Goal: Task Accomplishment & Management: Manage account settings

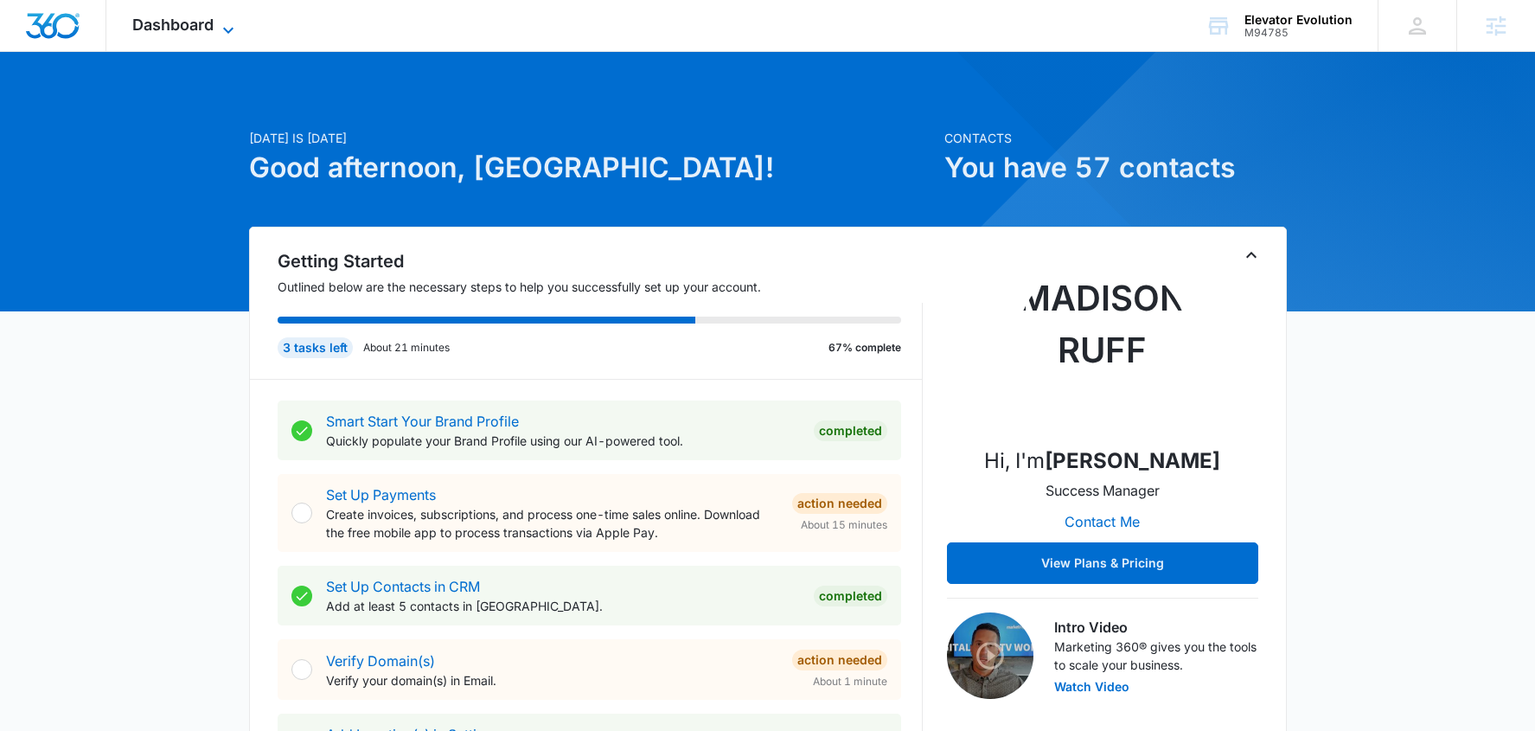
click at [205, 31] on span "Dashboard" at bounding box center [172, 25] width 81 height 18
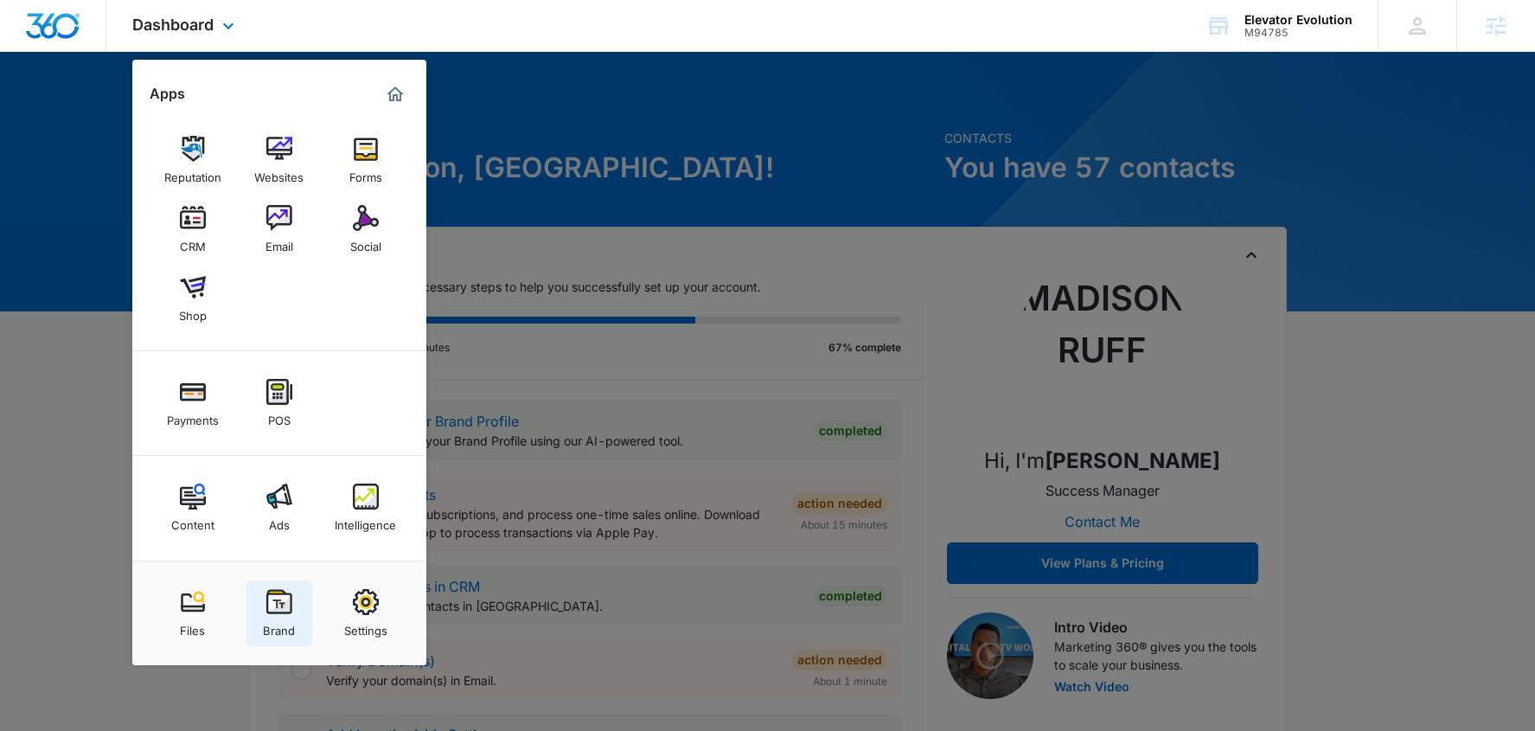
click at [300, 604] on link "Brand" at bounding box center [279, 613] width 66 height 66
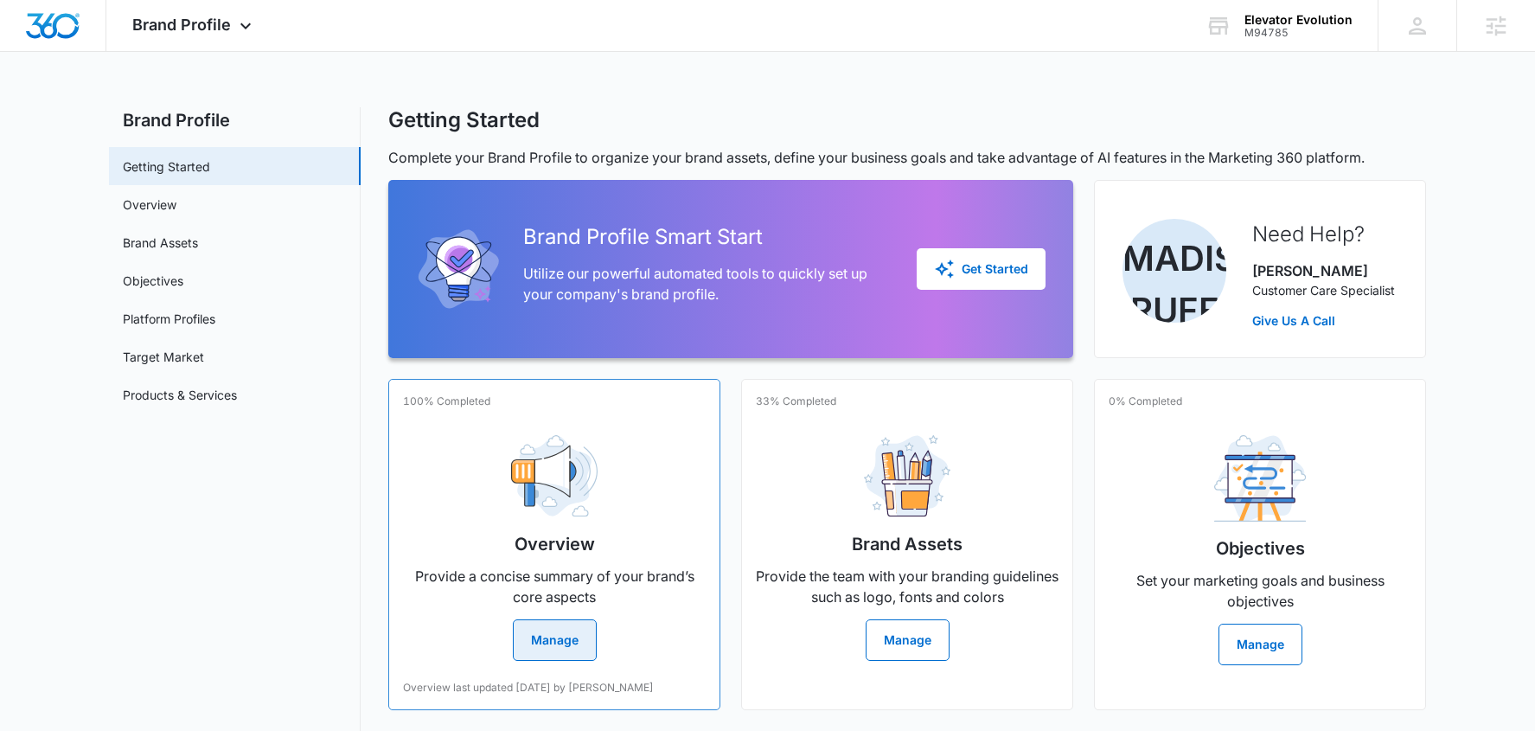
click at [570, 643] on button "Manage" at bounding box center [555, 640] width 84 height 42
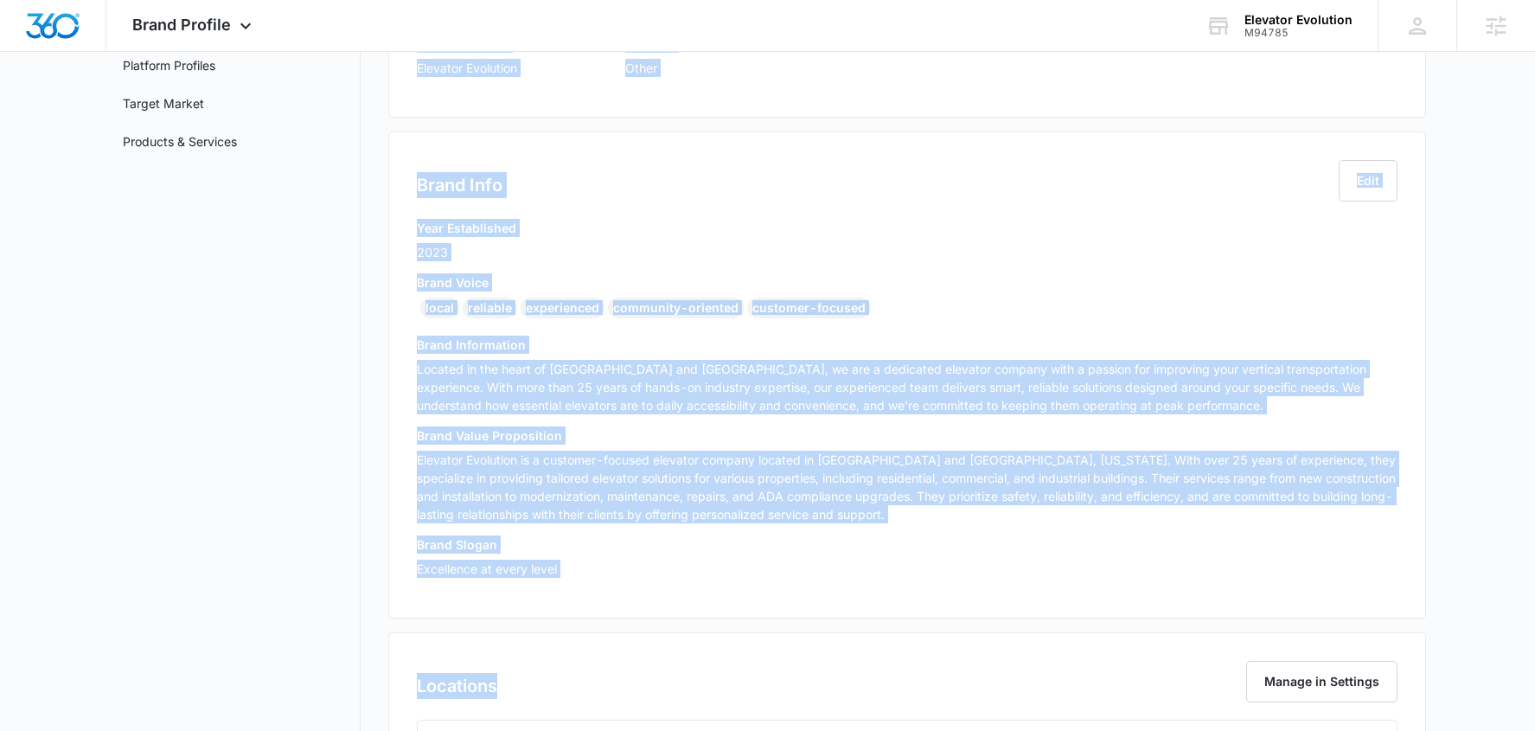
scroll to position [619, 0]
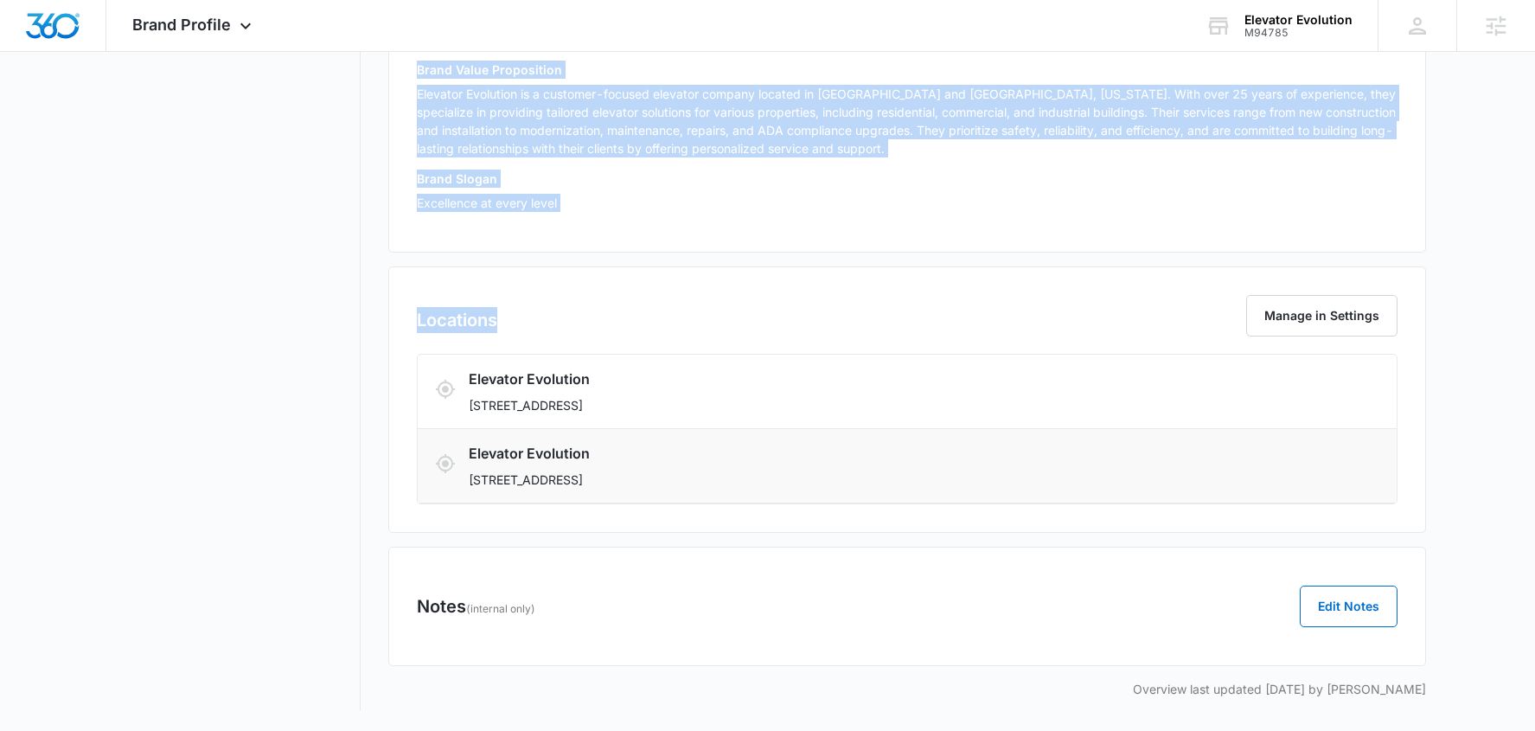
drag, startPoint x: 420, startPoint y: 246, endPoint x: 935, endPoint y: 496, distance: 572.1
click at [935, 496] on div "Business Info Manage in Settings Business Name Elevator Evolution Industry Othe…" at bounding box center [907, 139] width 1038 height 1117
copy div "Business Info Manage in Settings Business Name Elevator Evolution Industry Othe…"
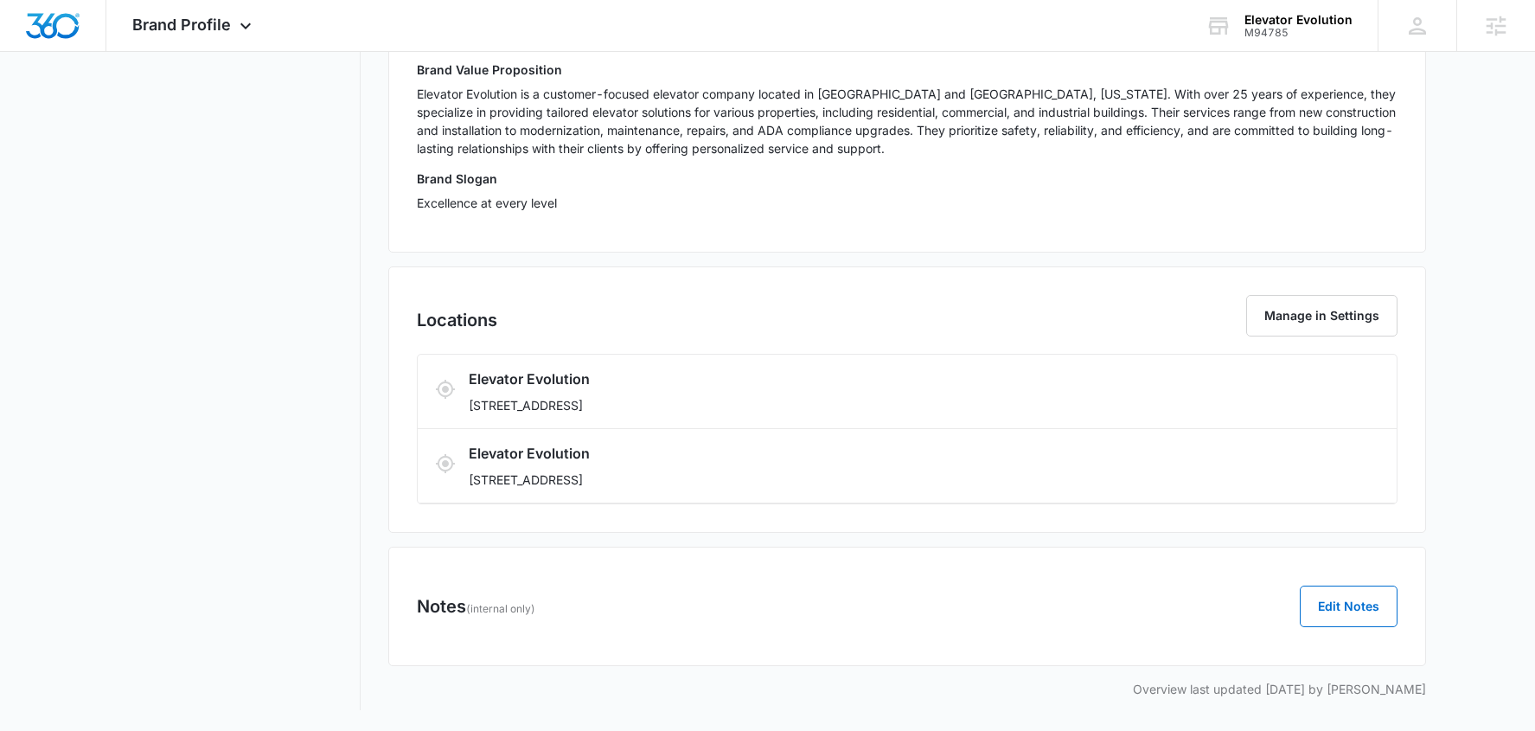
click at [298, 270] on nav "Brand Profile Getting Started Overview Brand Assets Objectives Platform Profile…" at bounding box center [235, 99] width 252 height 1222
click at [1294, 32] on div "M94785" at bounding box center [1299, 33] width 108 height 12
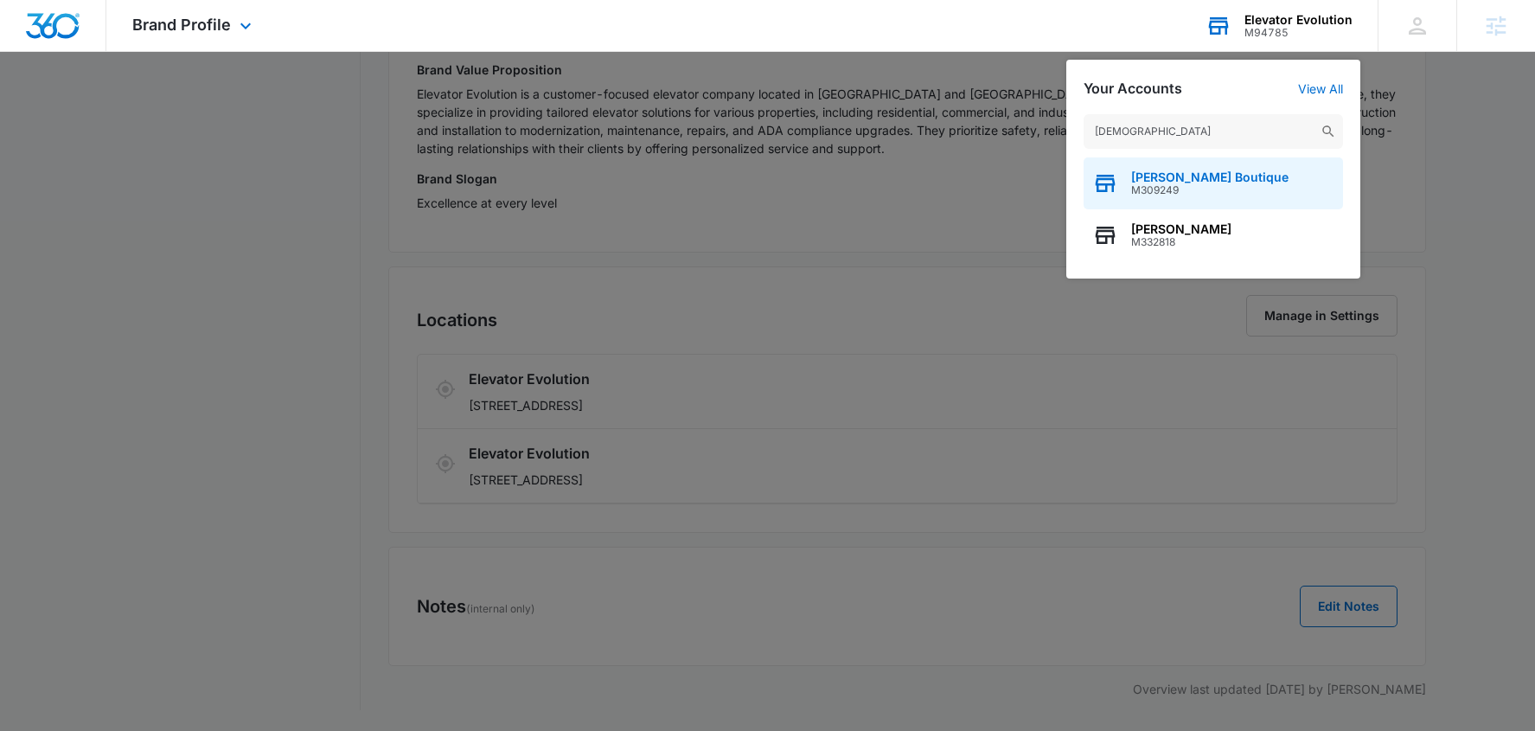
type input "christod"
click at [1323, 182] on div "Christodoulo Boutique M309249" at bounding box center [1213, 183] width 259 height 52
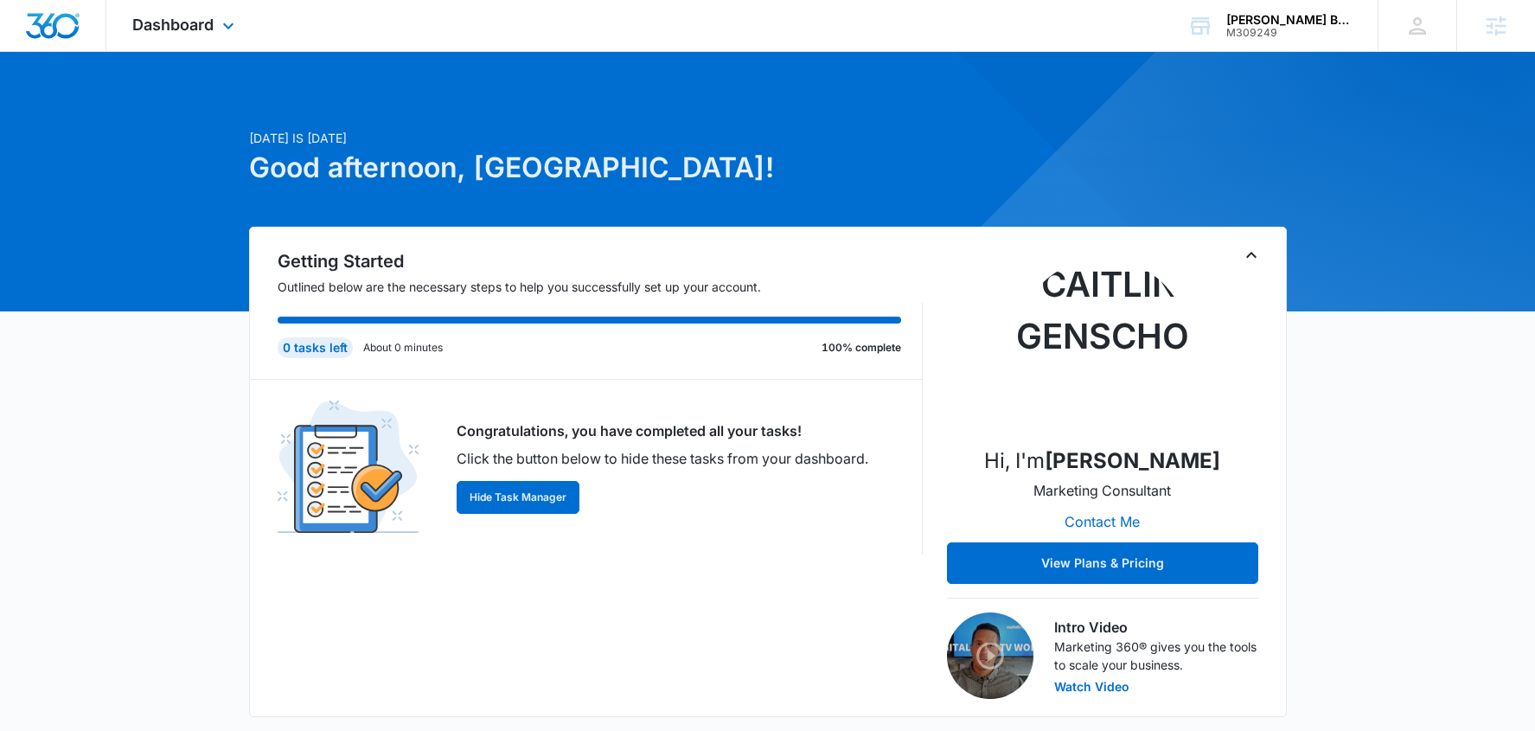
click at [246, 45] on div "Dashboard Apps Reputation Websites Forms CRM Email Social Shop Payments POS Con…" at bounding box center [185, 25] width 158 height 51
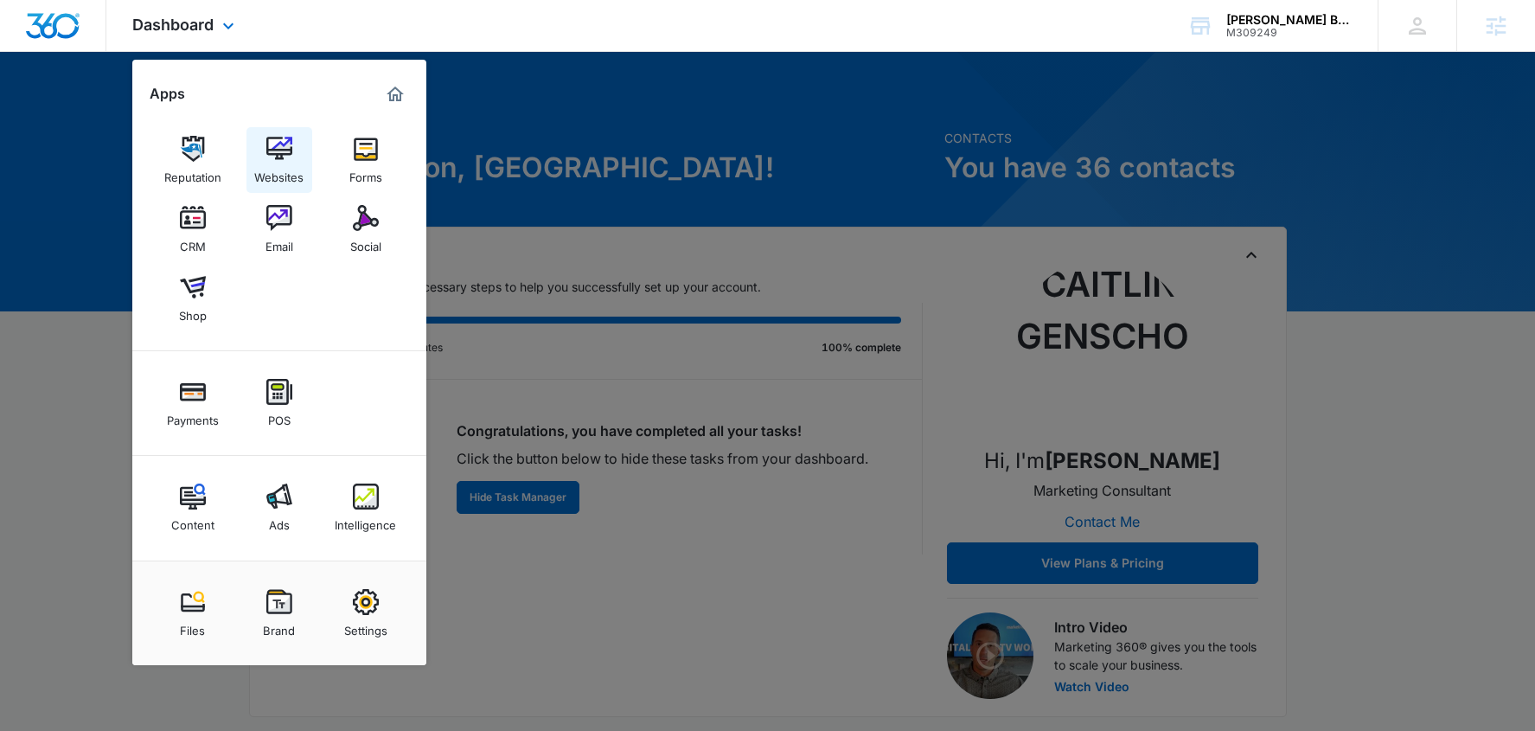
click at [266, 152] on img at bounding box center [279, 149] width 26 height 26
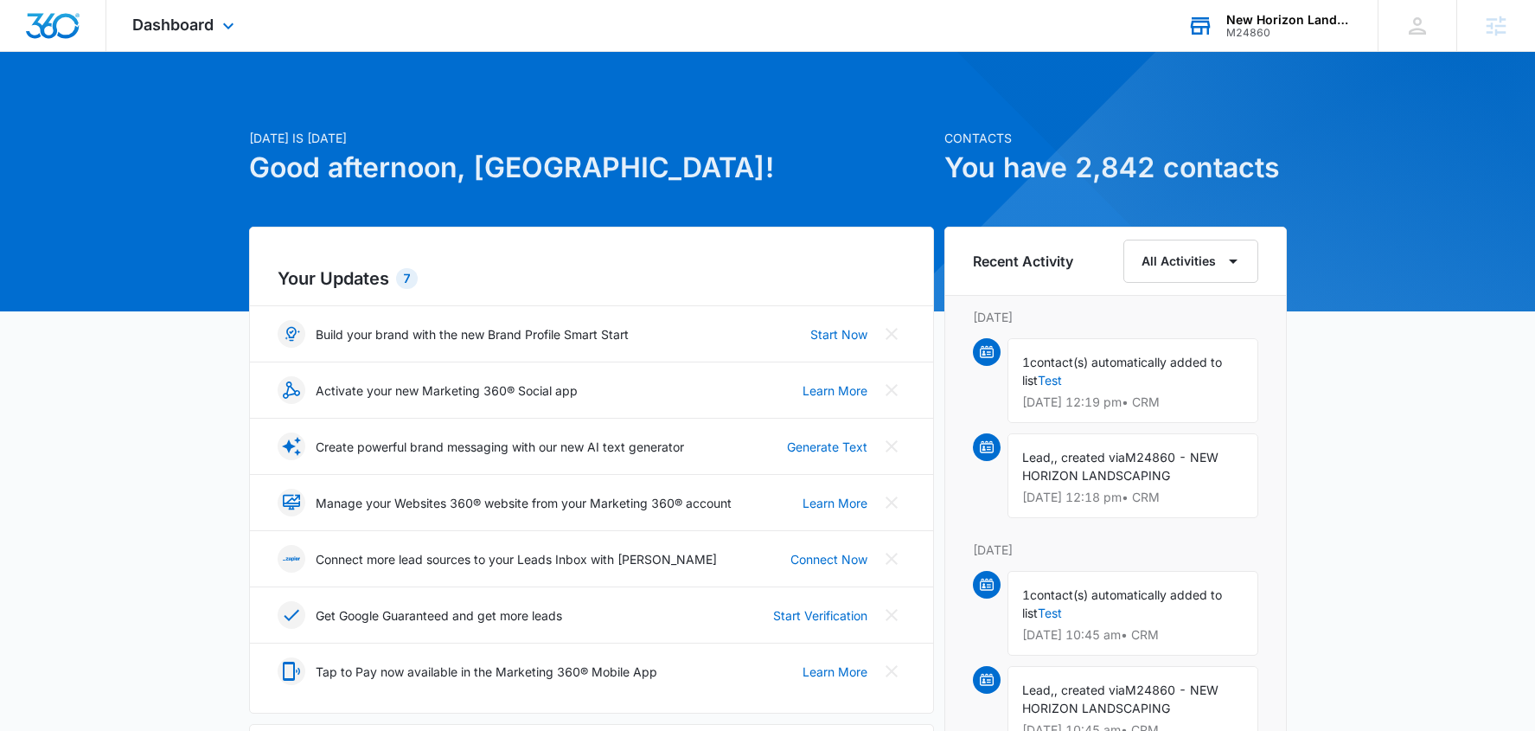
click at [1247, 42] on div "New Horizon Landscaping & Design M24860 Your Accounts View All" at bounding box center [1270, 25] width 216 height 51
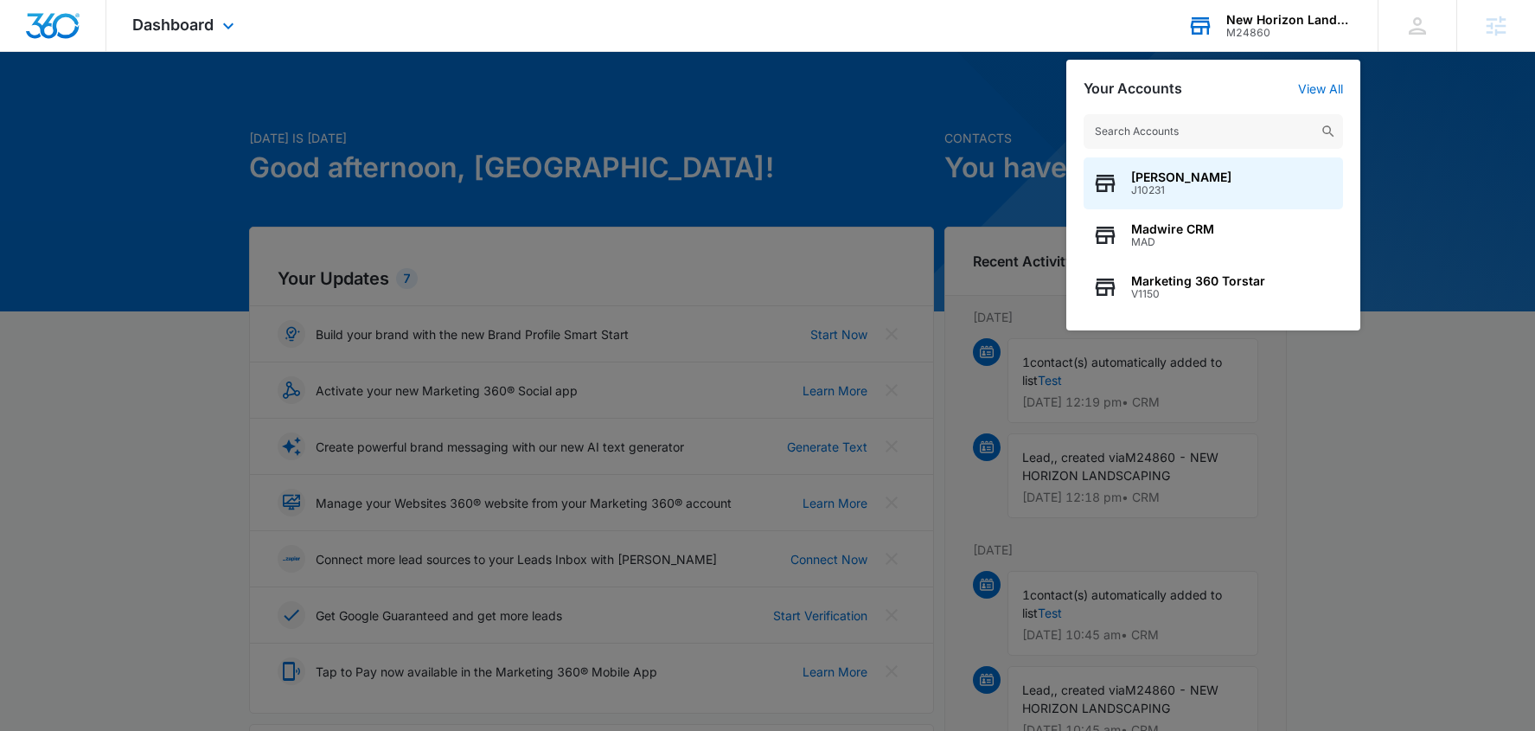
click at [1234, 142] on input "text" at bounding box center [1213, 131] width 259 height 35
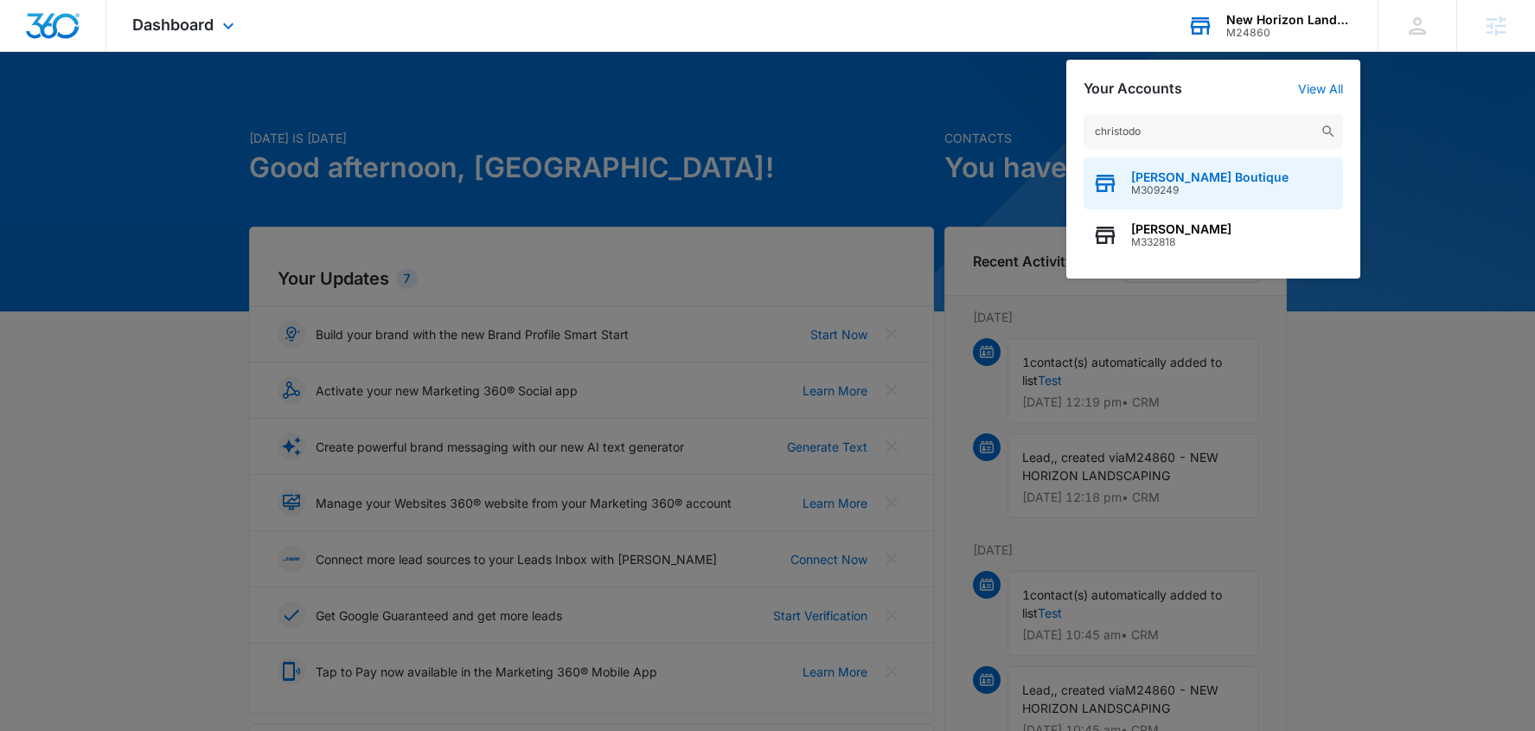
type input "christodo"
click at [1215, 163] on div "Christodoulo Boutique M309249" at bounding box center [1213, 183] width 259 height 52
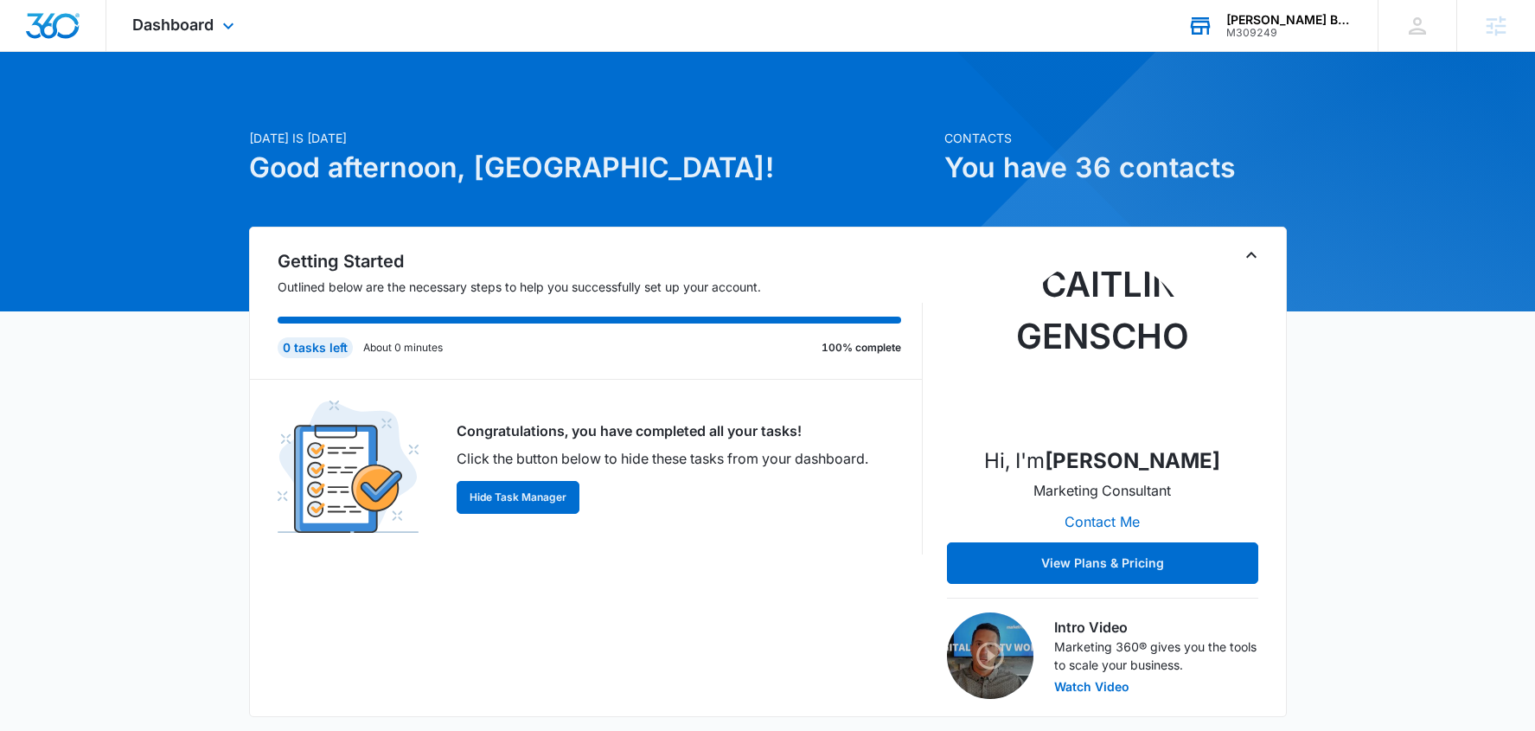
click at [181, 7] on div "Dashboard Apps Reputation Websites Forms CRM Email Social Shop Payments POS Con…" at bounding box center [185, 25] width 158 height 51
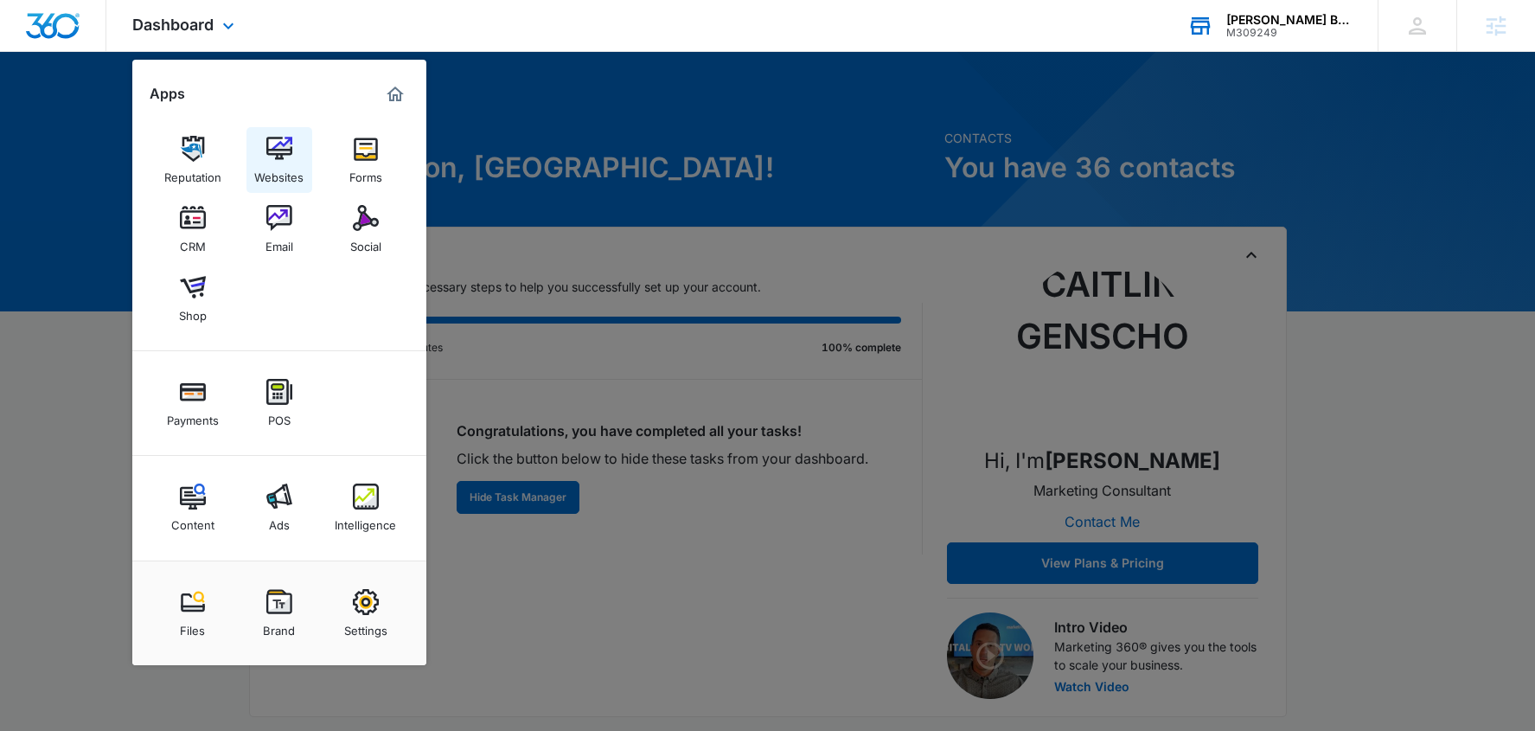
click at [297, 150] on link "Websites" at bounding box center [279, 160] width 66 height 66
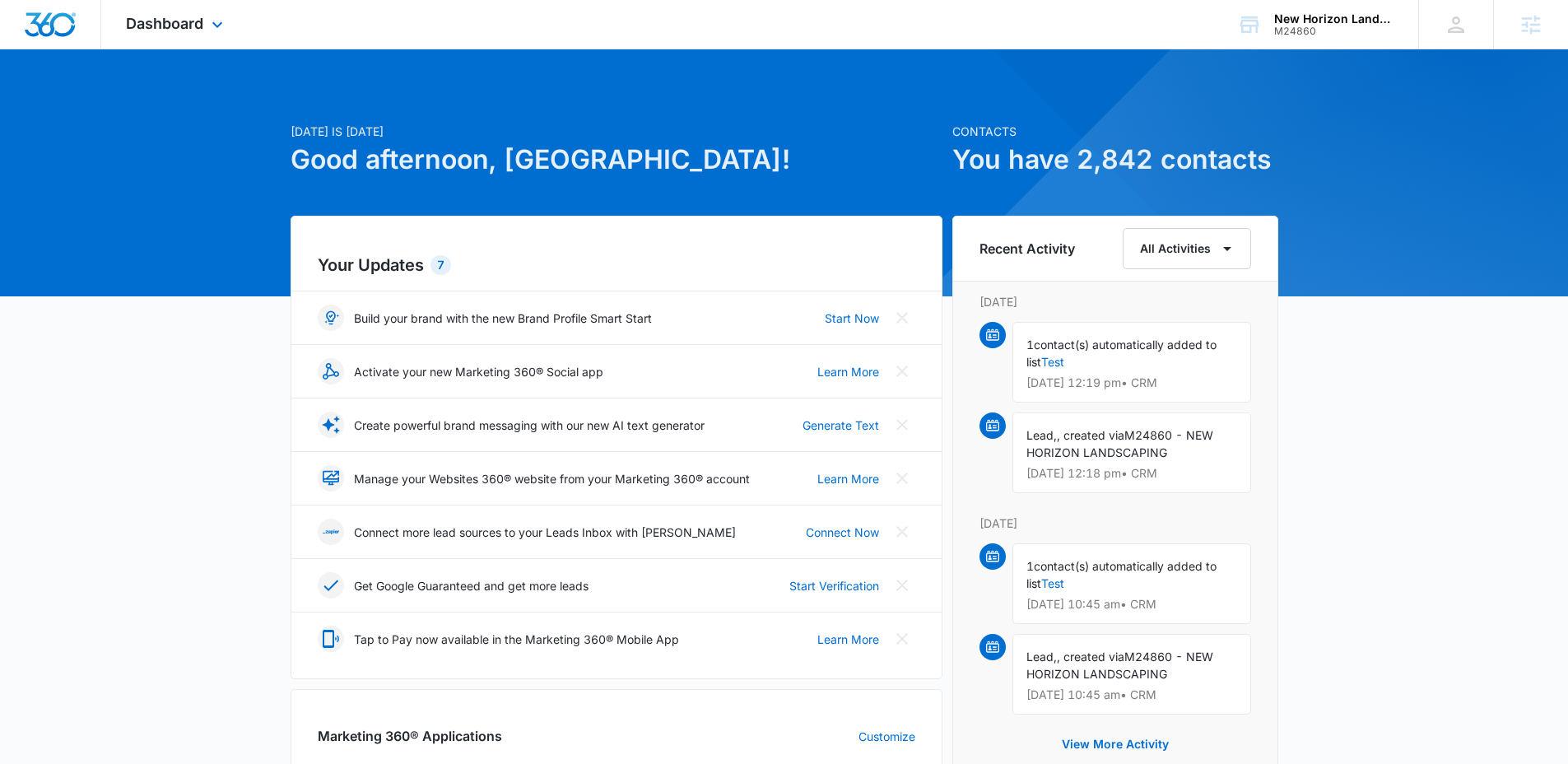
drag, startPoint x: 173, startPoint y: 33, endPoint x: 200, endPoint y: 80, distance: 54.2
click at [173, 33] on div "Dashboard Apps Reputation Websites Forms CRM Email Social Shop Payments POS Con…" at bounding box center [176, 24] width 150 height 49
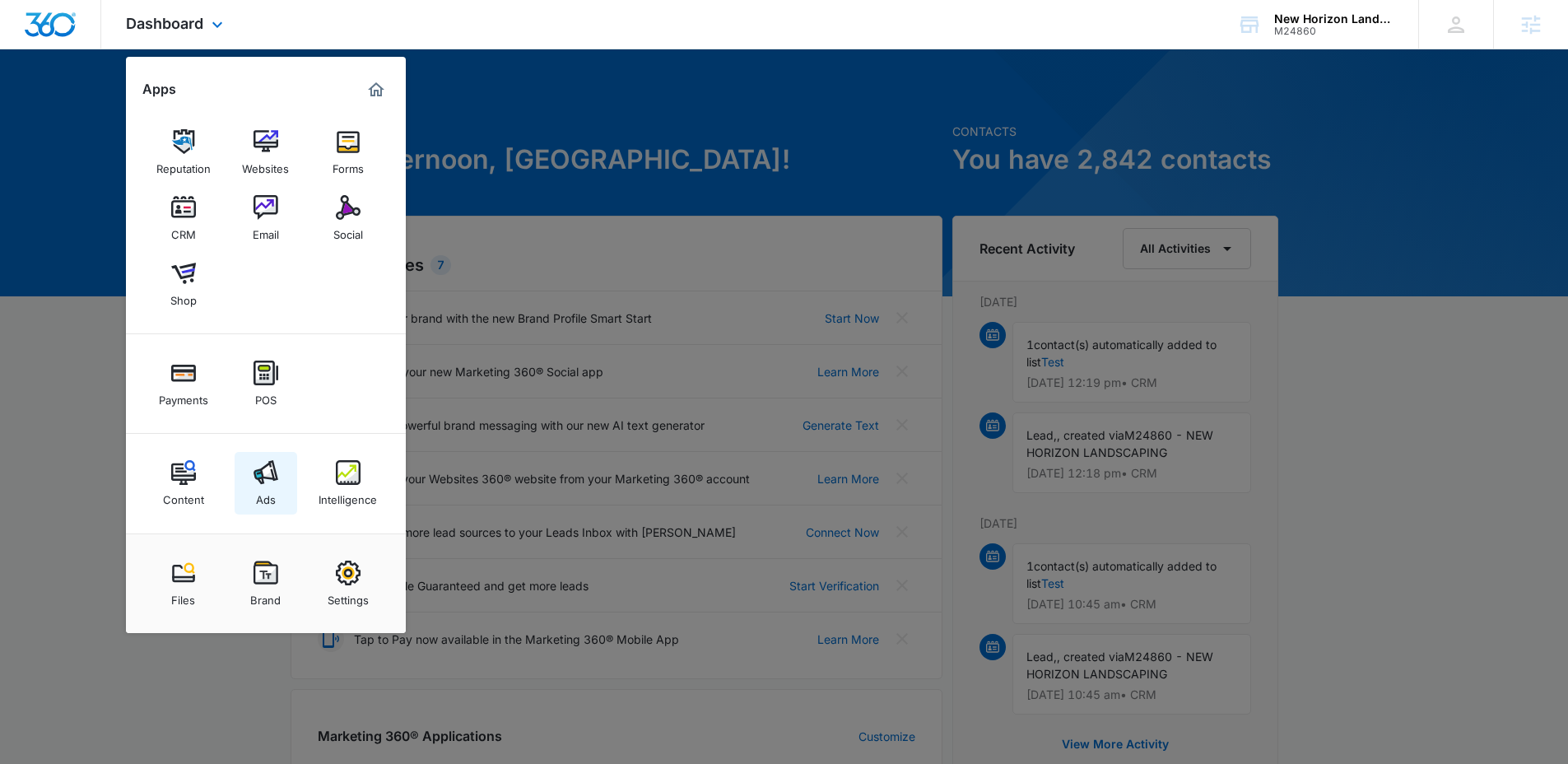
click at [254, 462] on img at bounding box center [265, 472] width 25 height 25
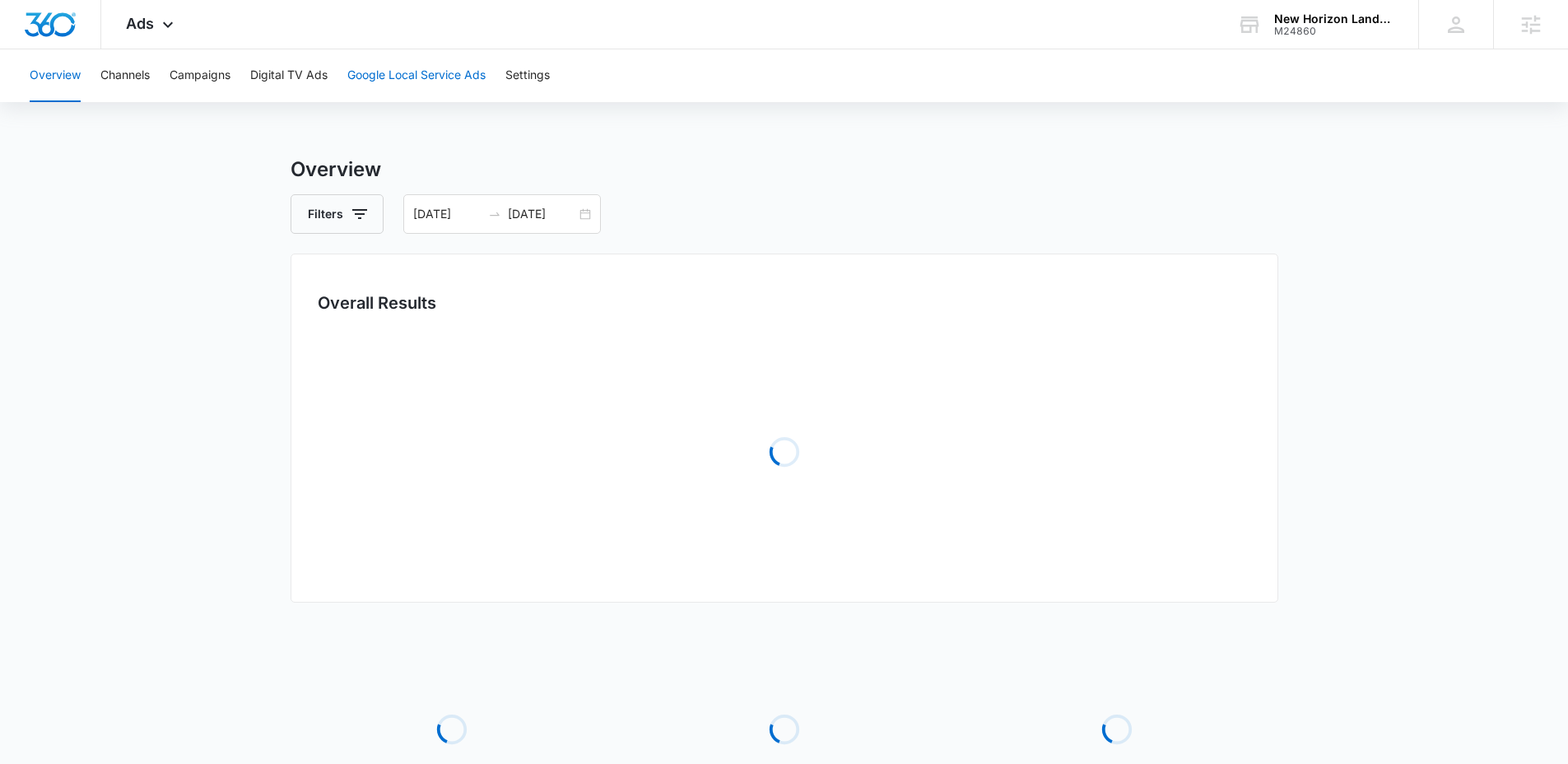
click at [448, 77] on button "Google Local Service Ads" at bounding box center [416, 75] width 138 height 52
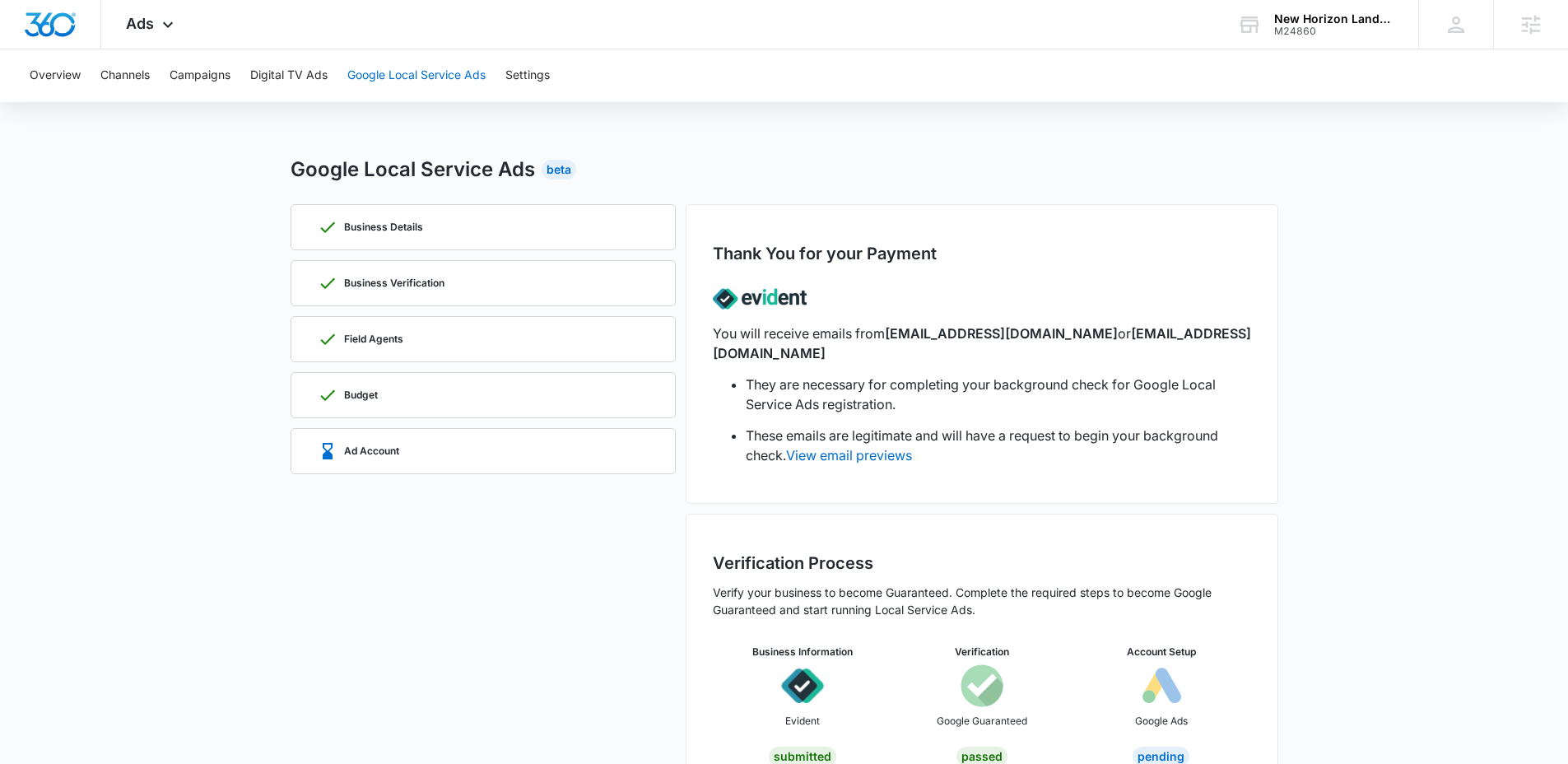
click at [460, 86] on button "Google Local Service Ads" at bounding box center [416, 75] width 138 height 52
click at [388, 441] on div "Ad Account" at bounding box center [359, 451] width 82 height 20
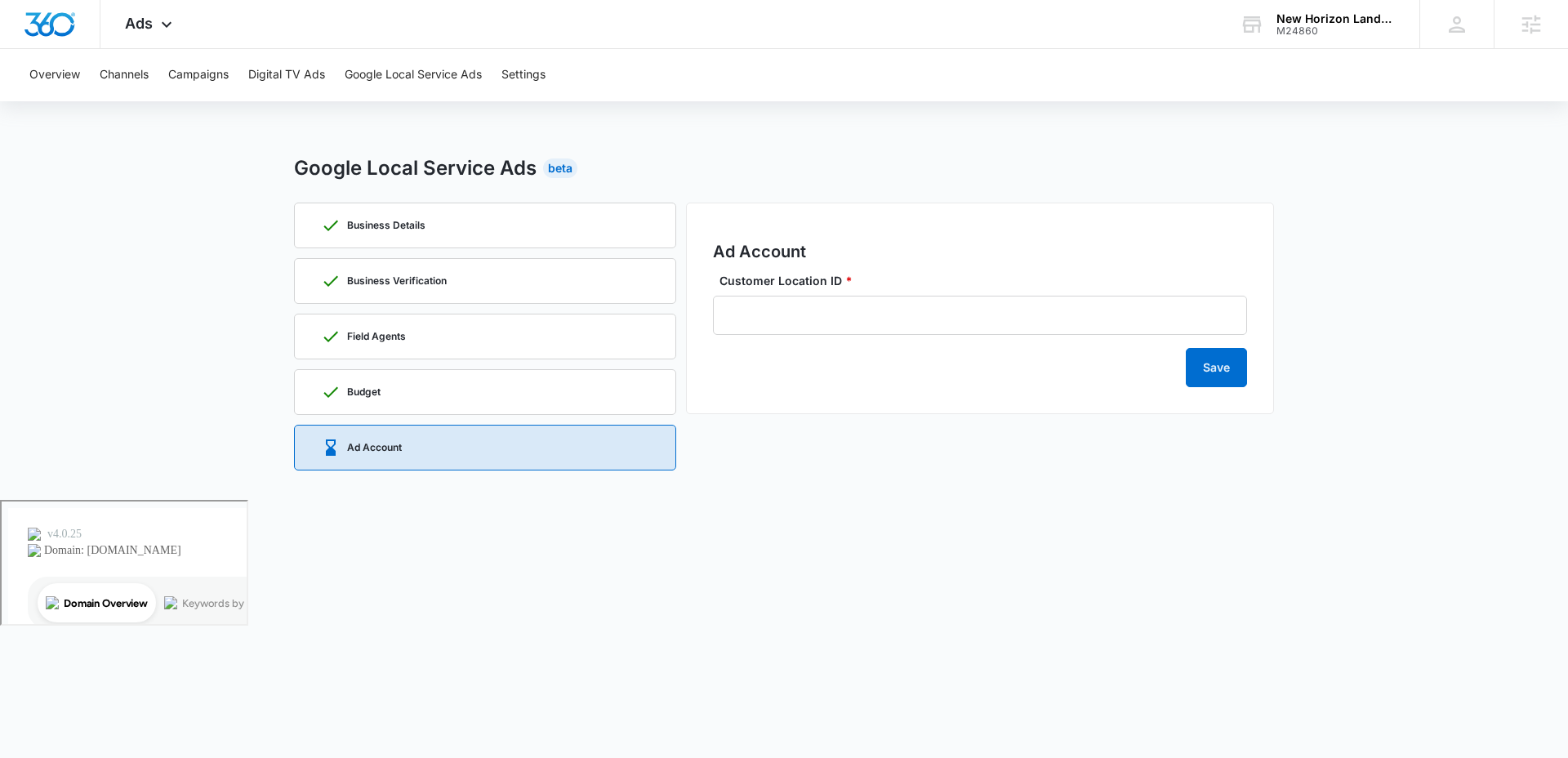
click at [881, 576] on body "Ads Apps Reputation Websites Forms CRM Email Social Shop Payments POS Content A…" at bounding box center [784, 379] width 1568 height 758
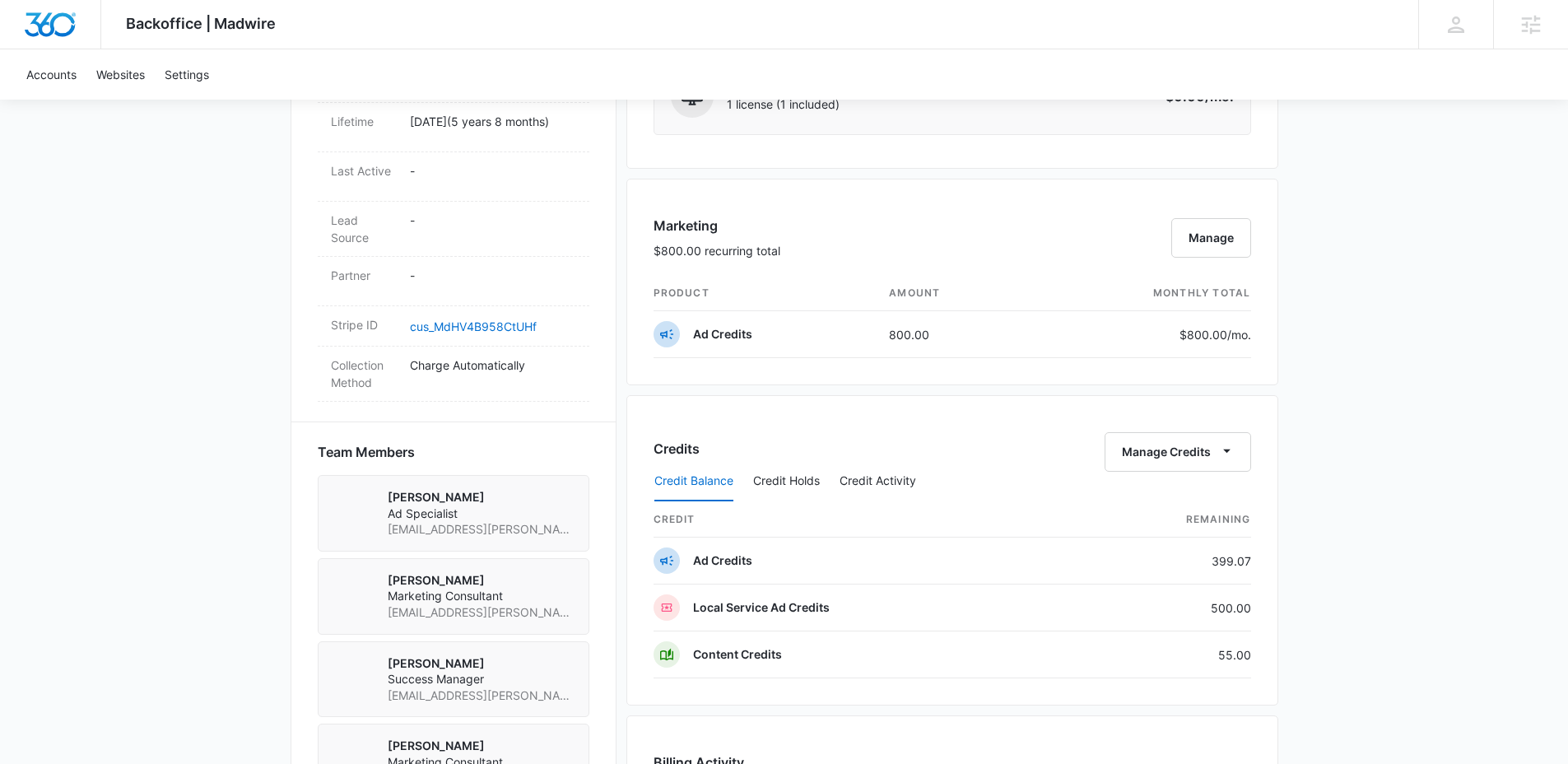
scroll to position [868, 0]
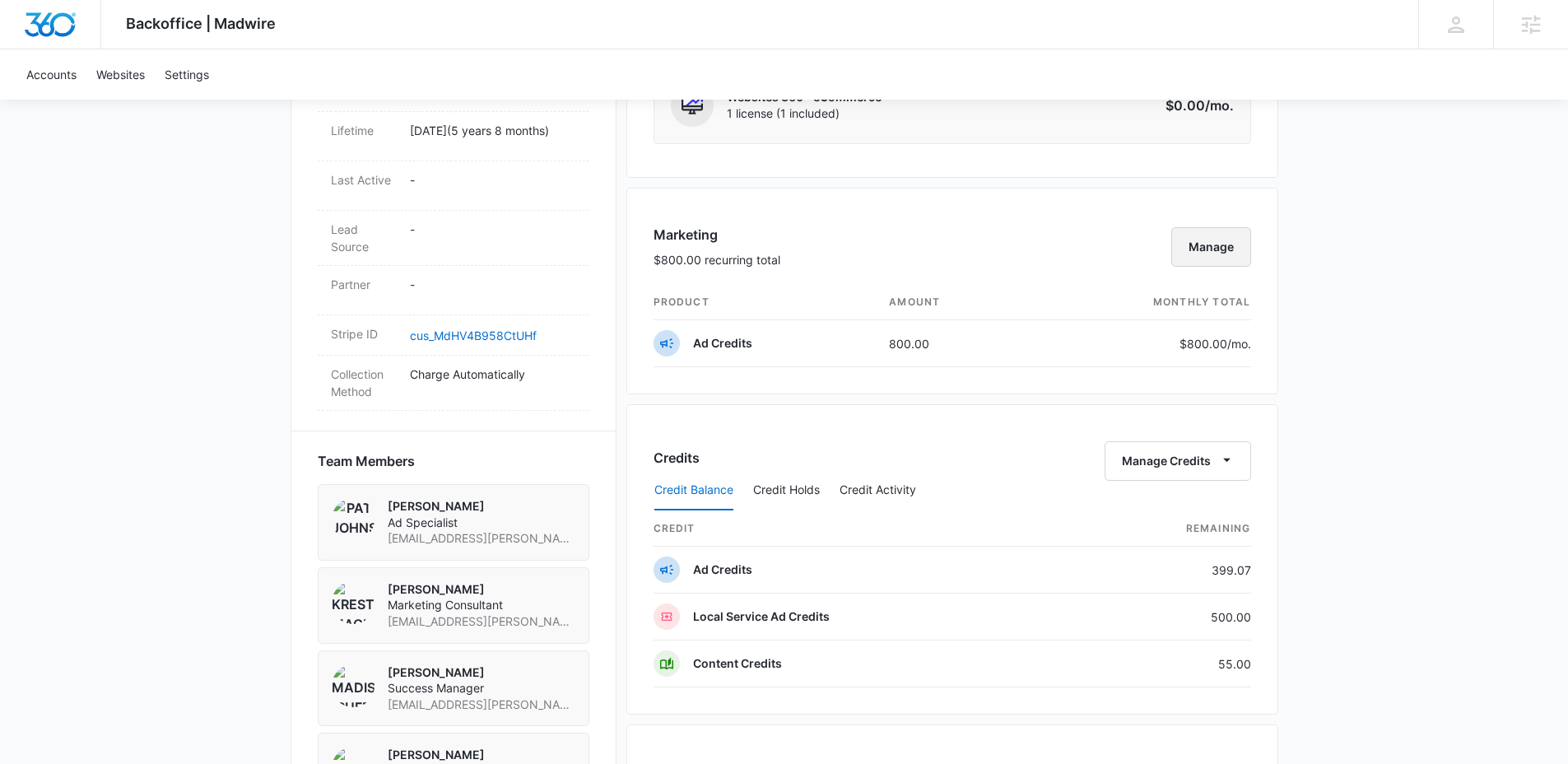
click at [1220, 246] on button "Manage" at bounding box center [1211, 247] width 80 height 40
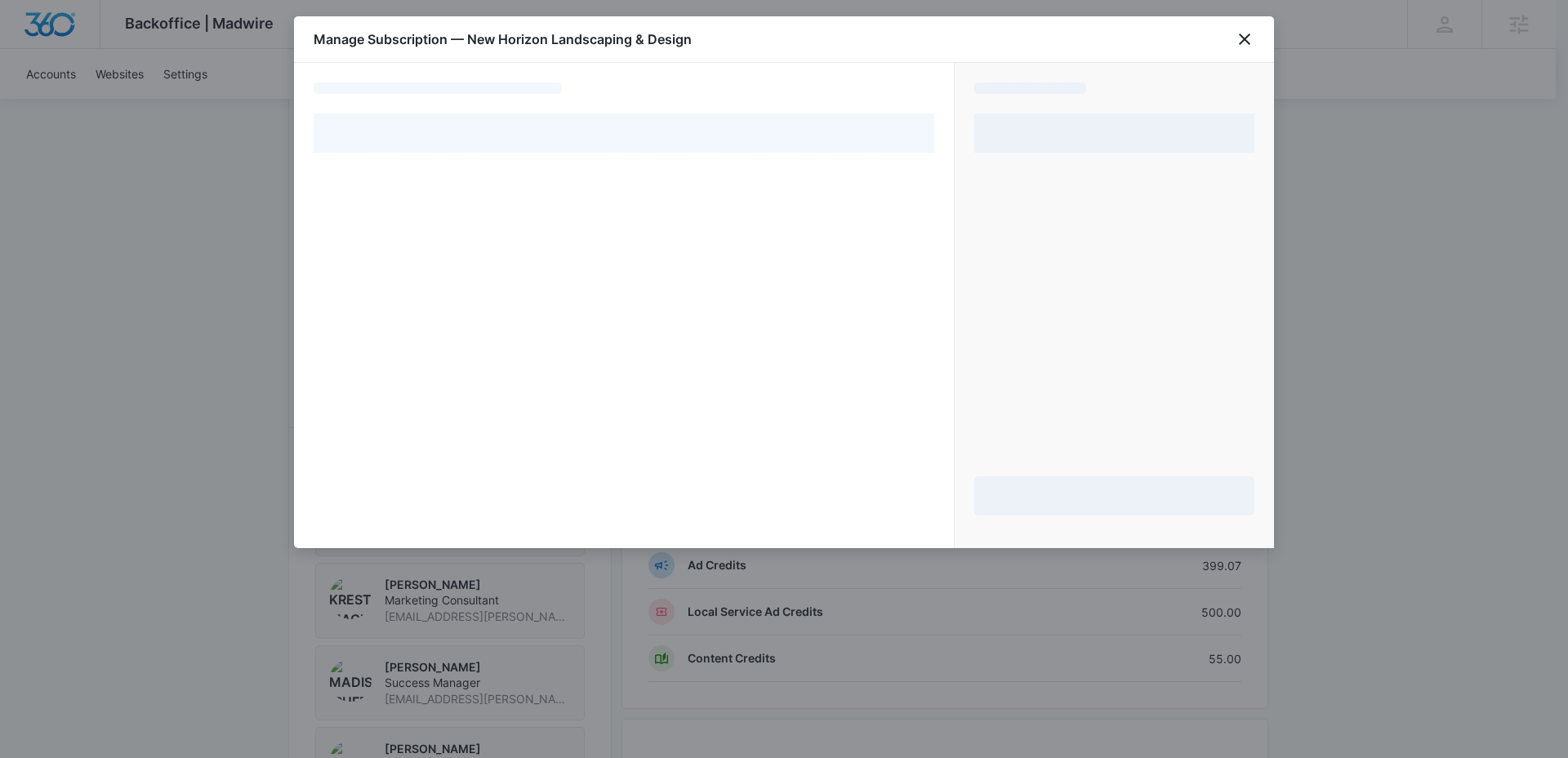
select select "pm_1MtEqHA4n8RTgNjUA3MvhS0B"
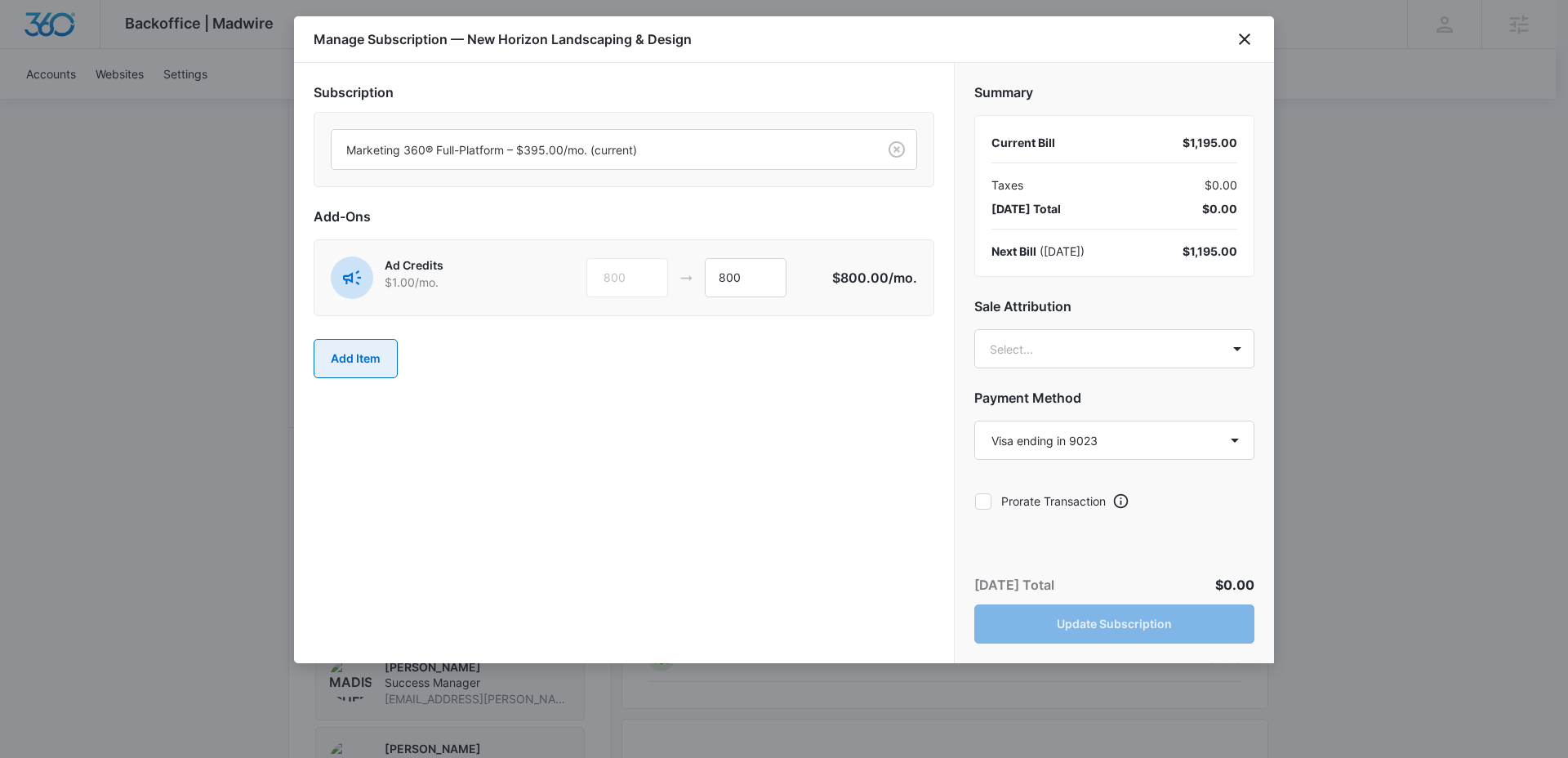
click at [316, 361] on button "Add Item" at bounding box center [355, 359] width 84 height 40
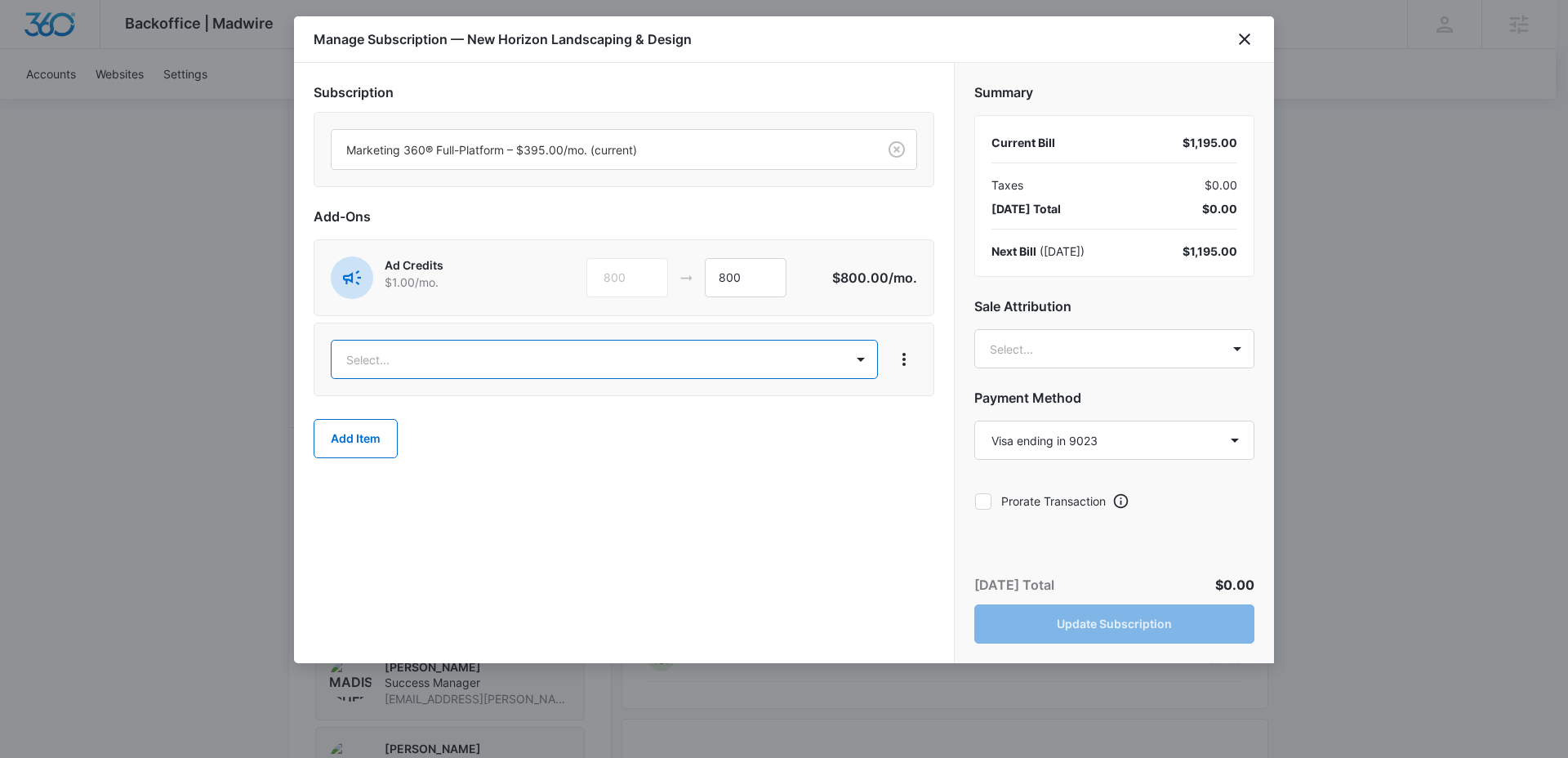
click at [418, 368] on body "Backoffice | Madwire Apps Settings MR Madison Ruff madison.ruff@madwire.com My …" at bounding box center [784, 345] width 1568 height 2412
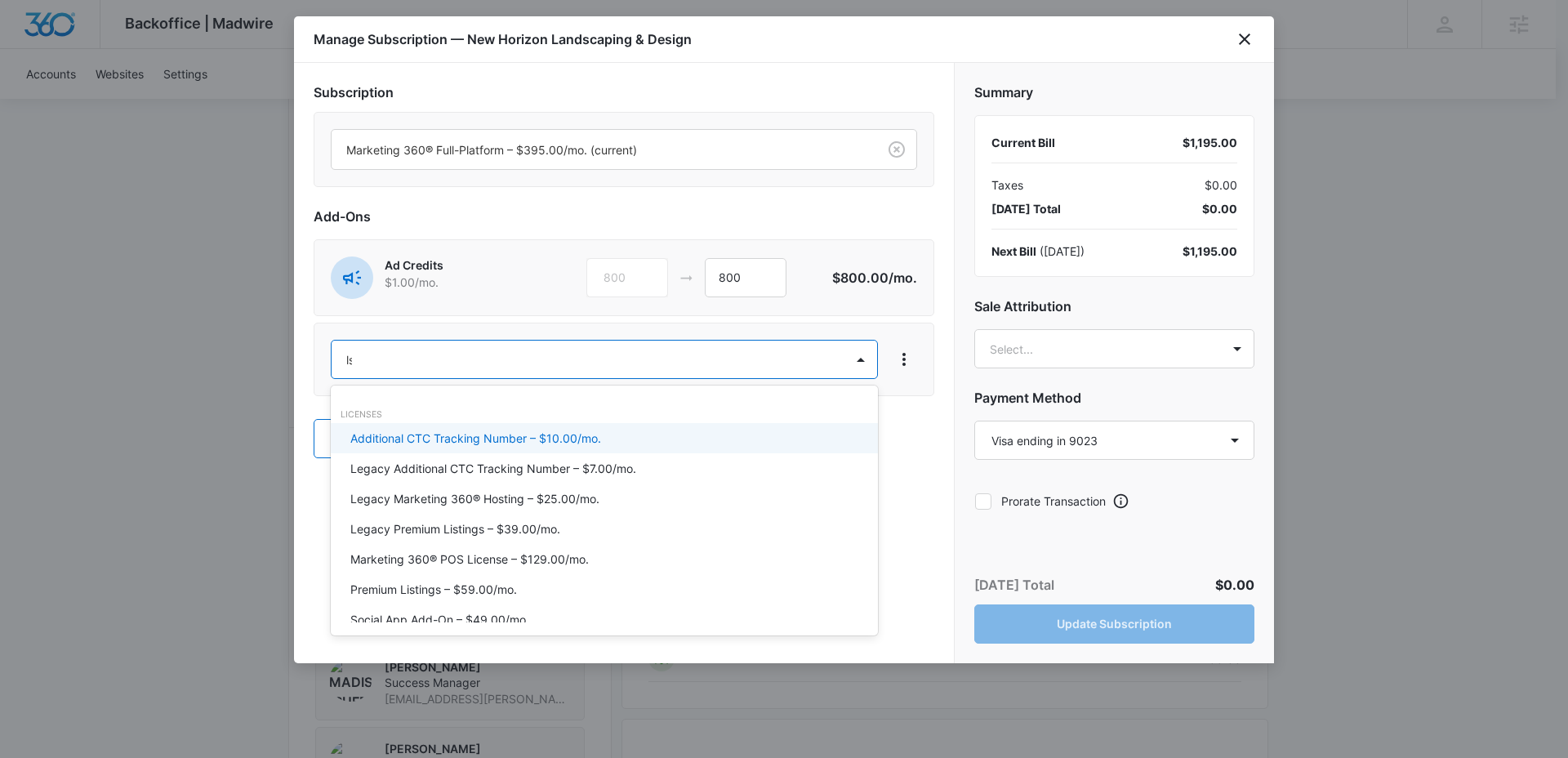
type input "lsa"
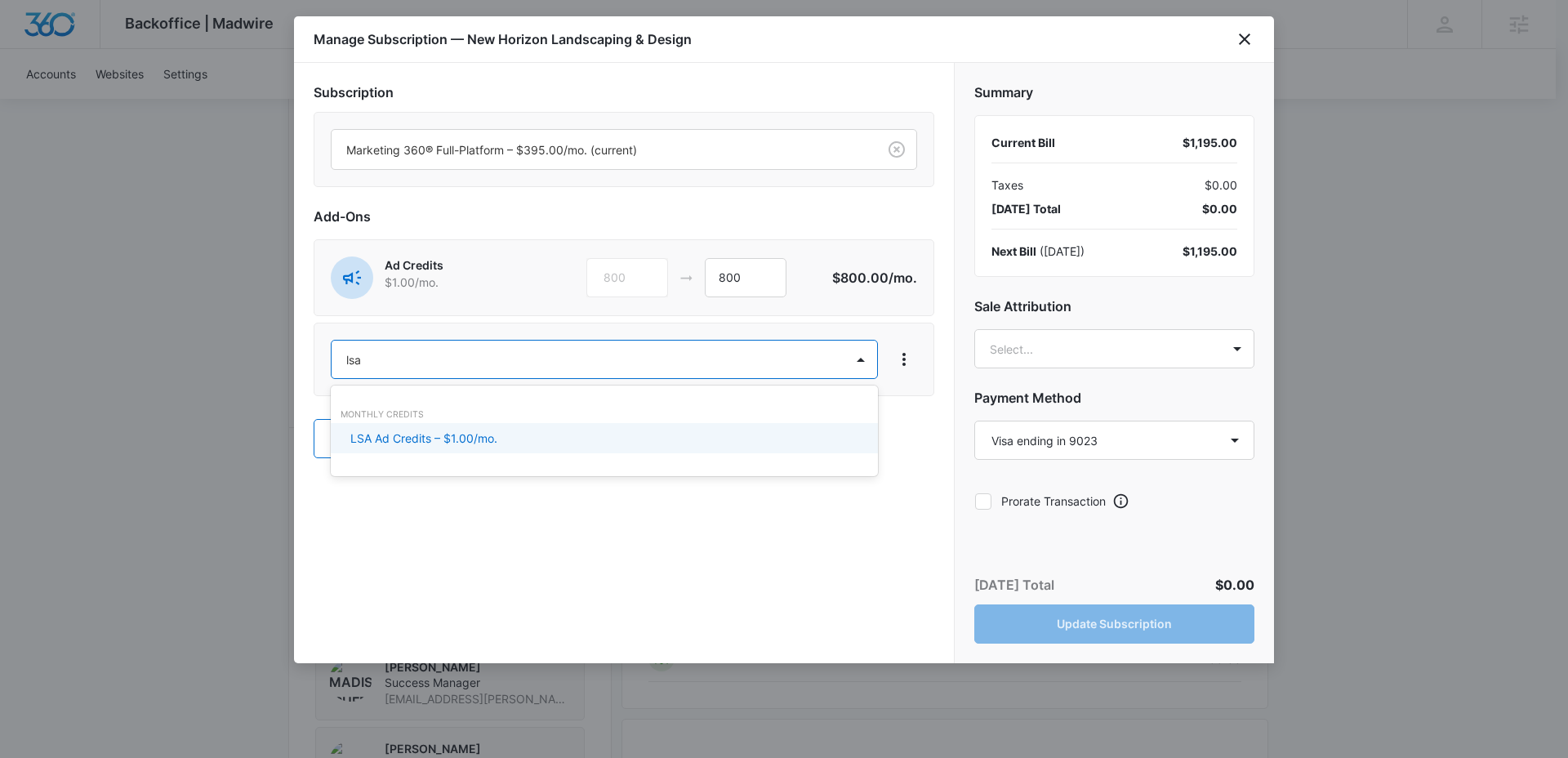
click at [468, 434] on p "LSA Ad Credits – $1.00/mo." at bounding box center [424, 438] width 147 height 17
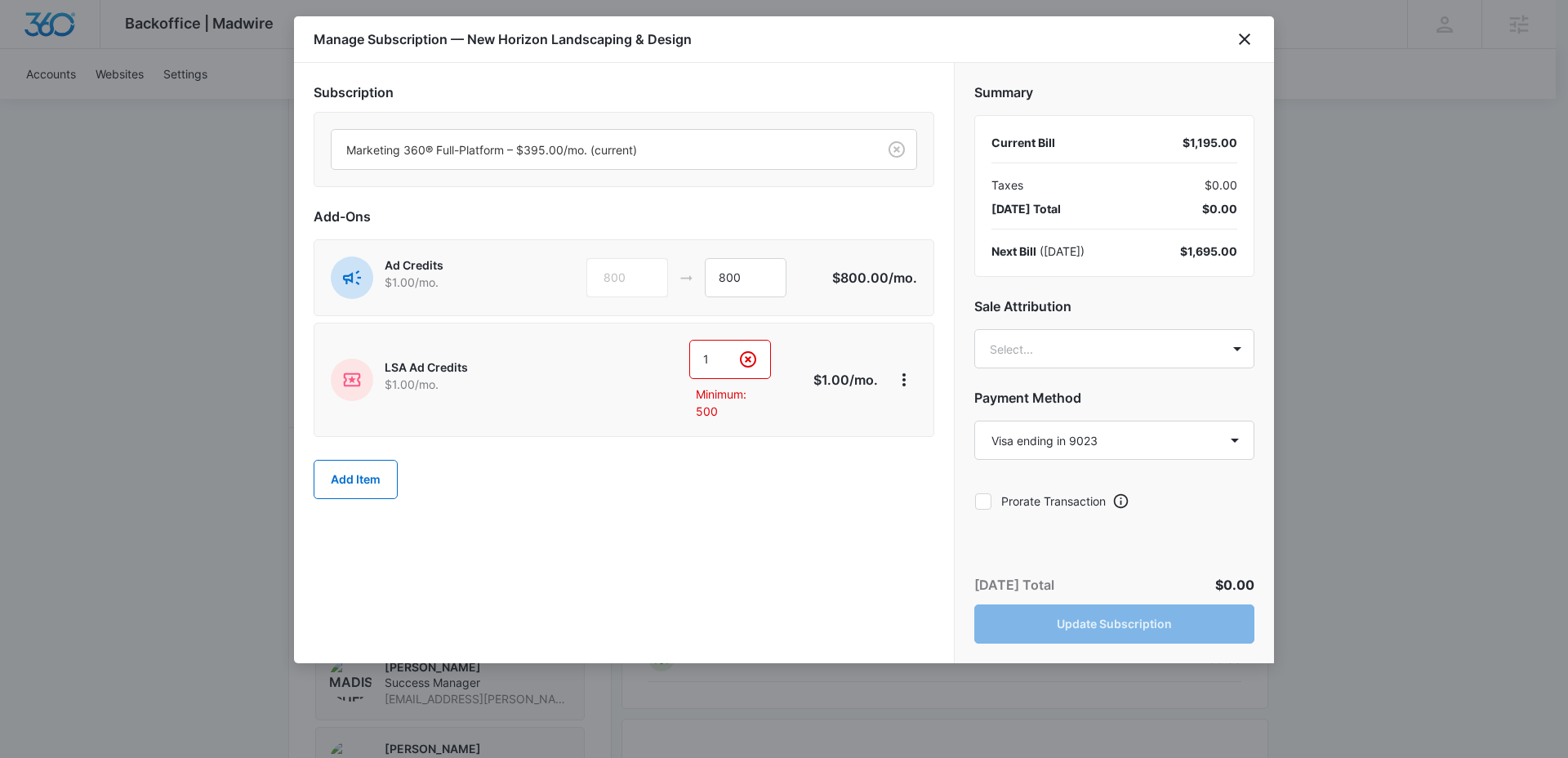
drag, startPoint x: 721, startPoint y: 362, endPoint x: 658, endPoint y: 353, distance: 63.6
click at [658, 353] on div "1 1 Minimum: 500" at bounding box center [686, 379] width 230 height 80
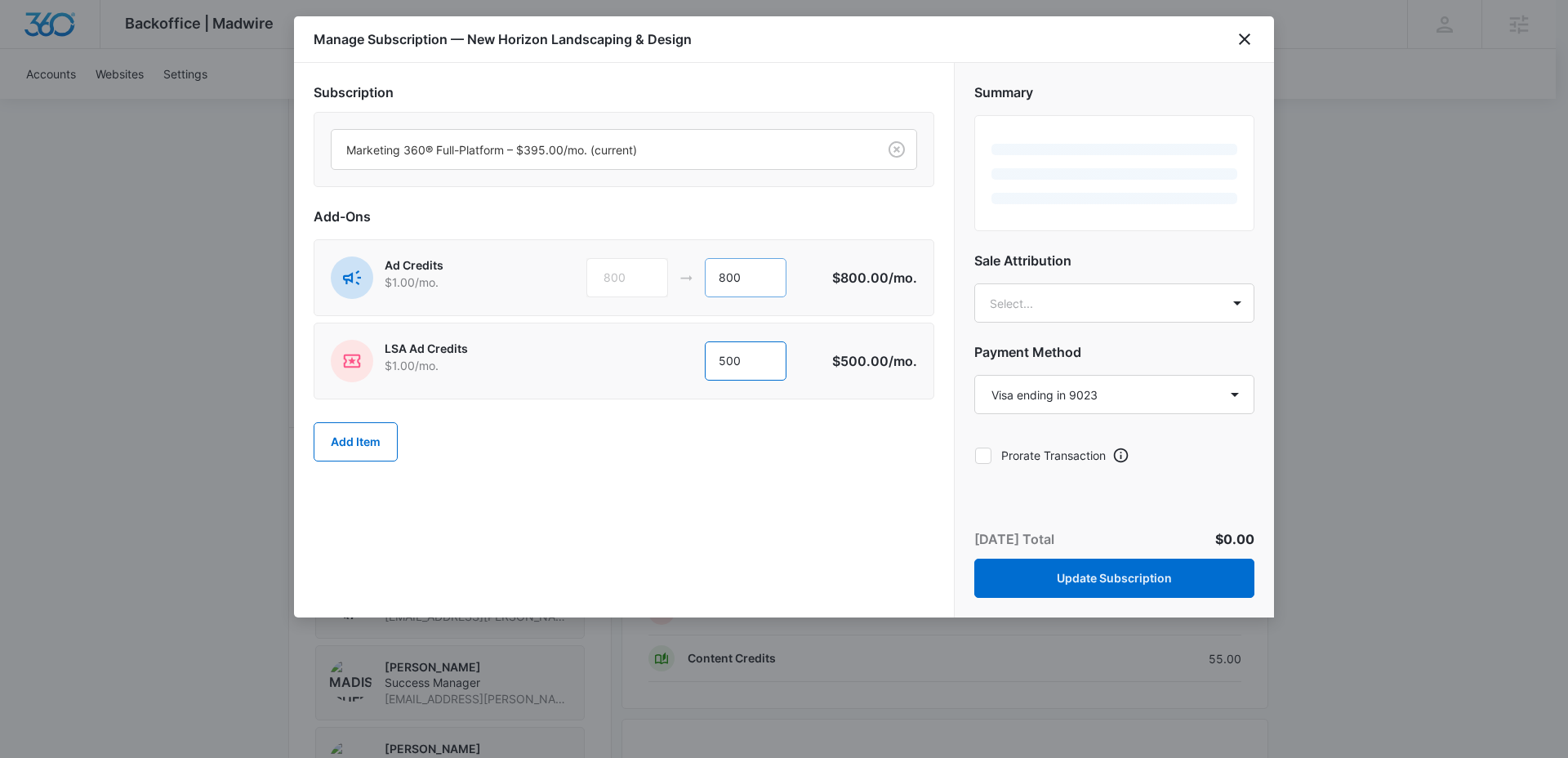
type input "500"
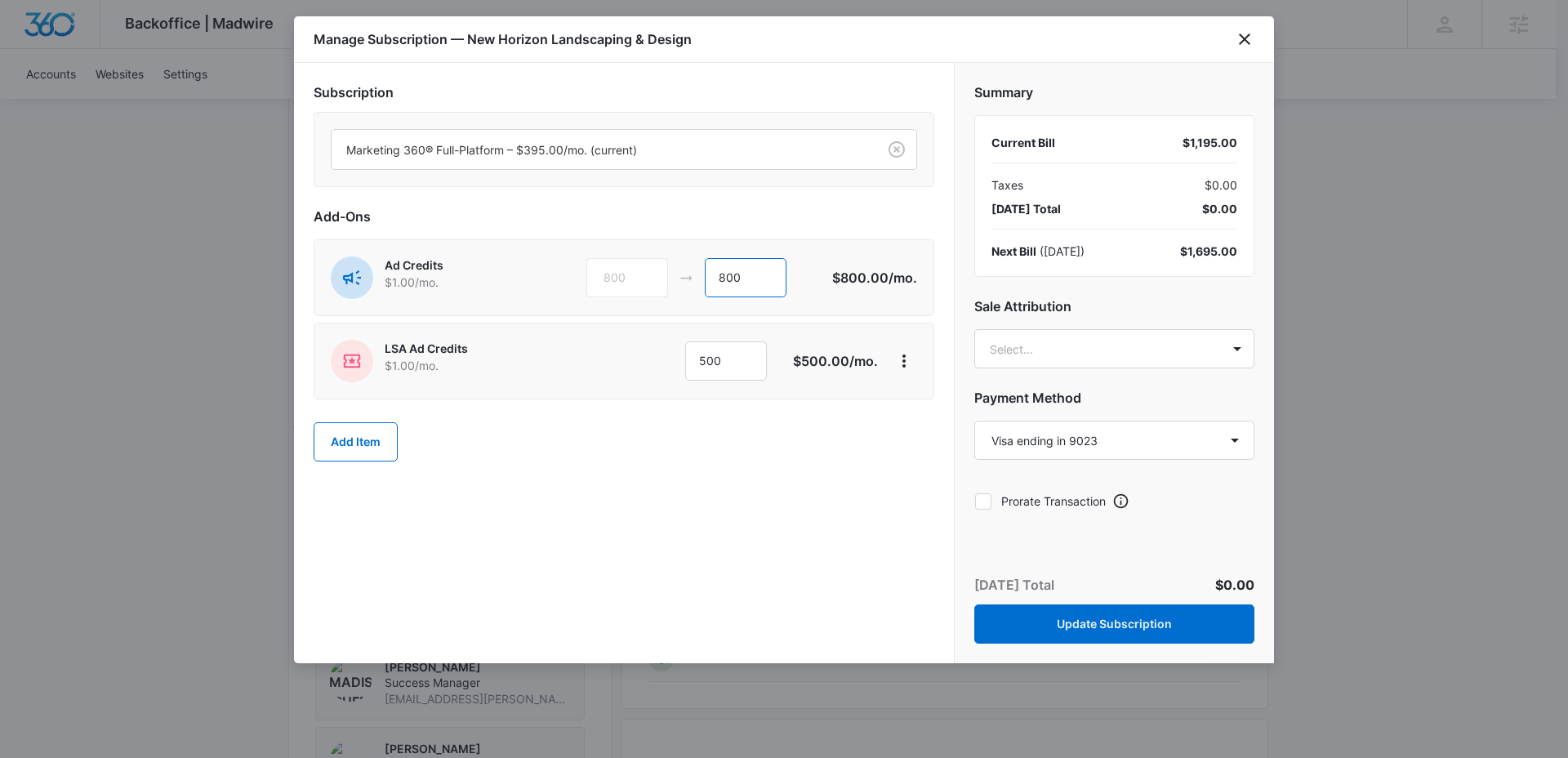
drag, startPoint x: 781, startPoint y: 274, endPoint x: 666, endPoint y: 274, distance: 115.0
click at [666, 274] on div "800 800" at bounding box center [709, 278] width 245 height 40
type input "300"
click at [831, 534] on div "Subscription Marketing 360® Full-Platform – $395.00/mo. (current) Add-Ons Ad Cr…" at bounding box center [623, 363] width 660 height 600
click at [1062, 628] on button "Update Subscription" at bounding box center [1114, 624] width 280 height 40
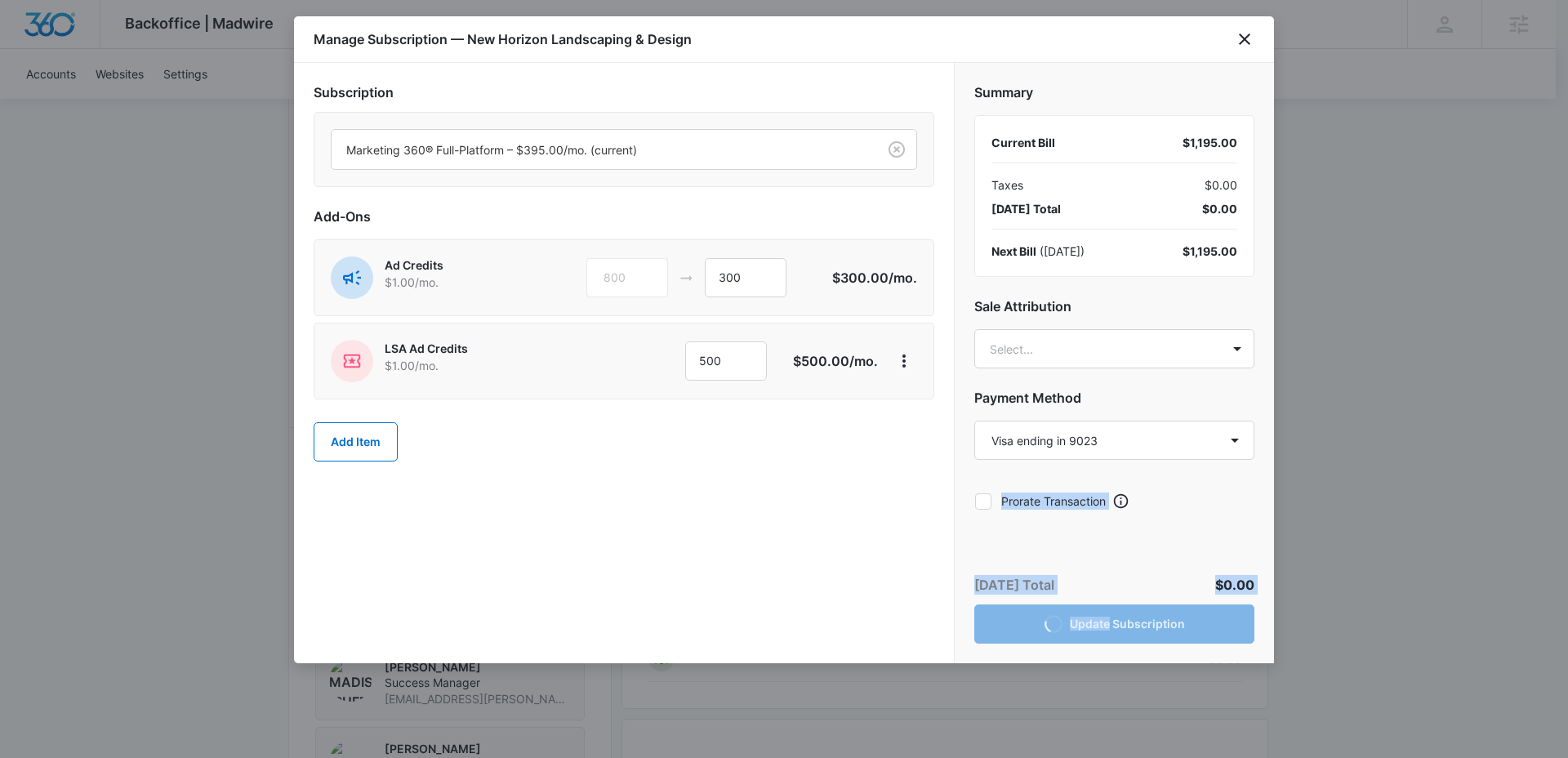
drag, startPoint x: 1062, startPoint y: 628, endPoint x: 1045, endPoint y: 477, distance: 152.0
click at [1045, 477] on div "Summary Current Bill $1,195.00 Taxes $0.00 Today’s Total $0.00 Next Bill ( Nov …" at bounding box center [1113, 363] width 320 height 600
click at [1215, 480] on div "Summary Current Bill $1,195.00 Taxes $0.00 Today’s Total $0.00 Next Bill ( Nov …" at bounding box center [1114, 291] width 319 height 456
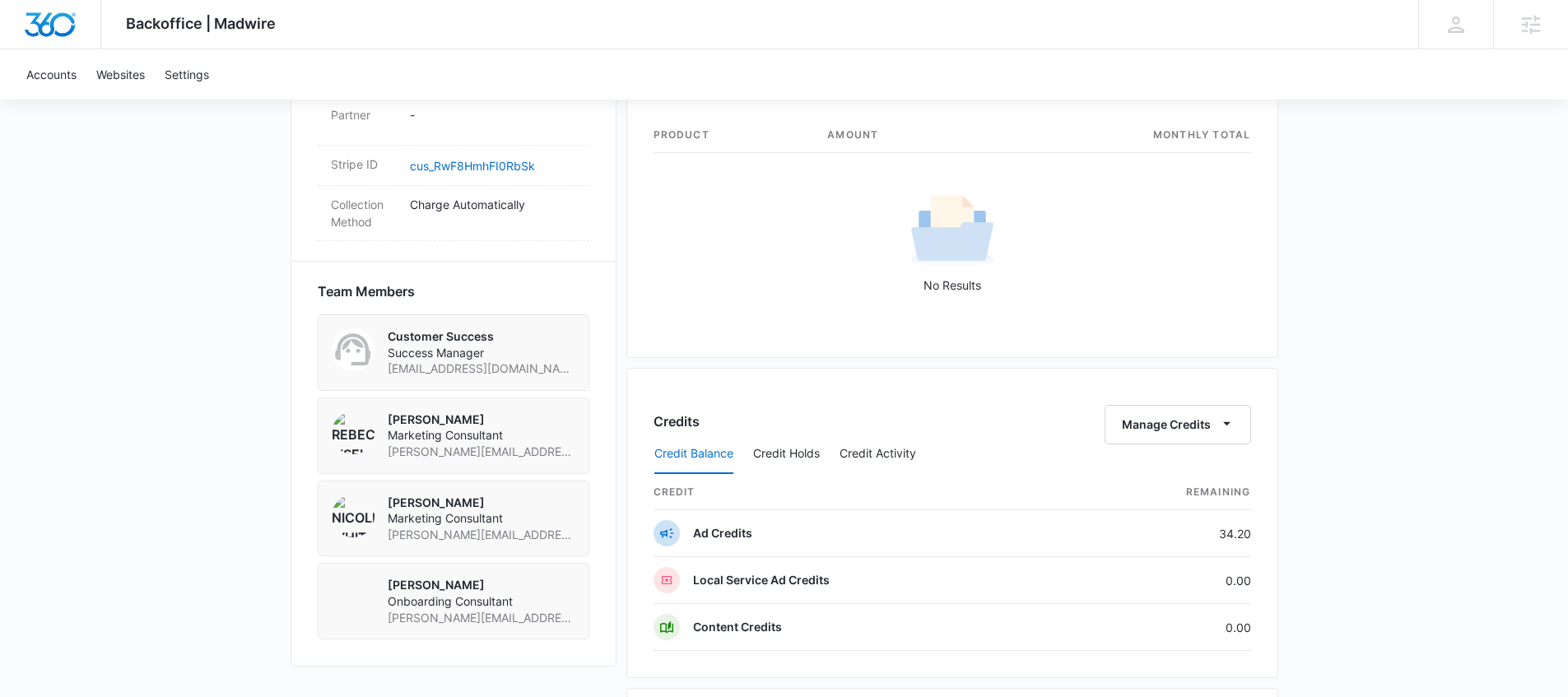
scroll to position [1112, 0]
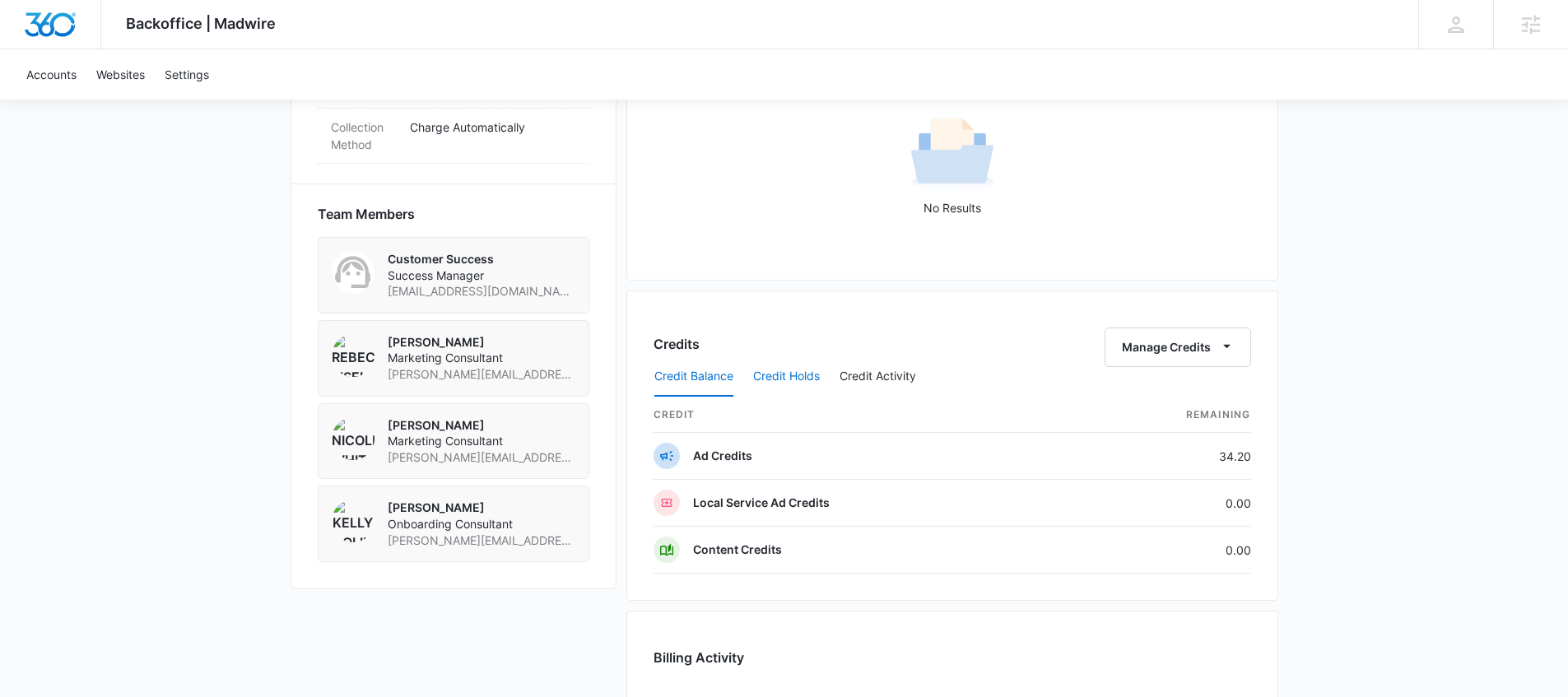
click at [807, 369] on button "Credit Holds" at bounding box center [786, 377] width 67 height 40
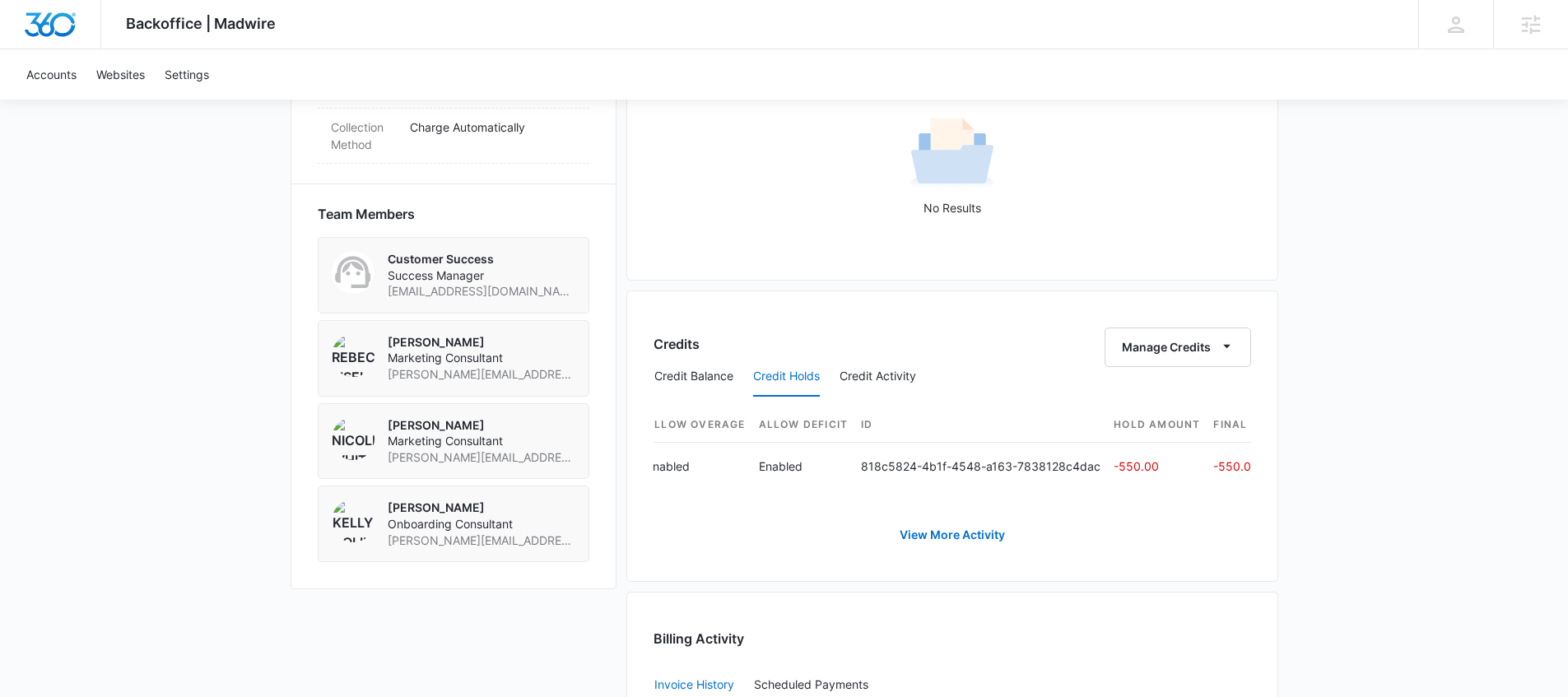
scroll to position [0, 846]
